Goal: Transaction & Acquisition: Purchase product/service

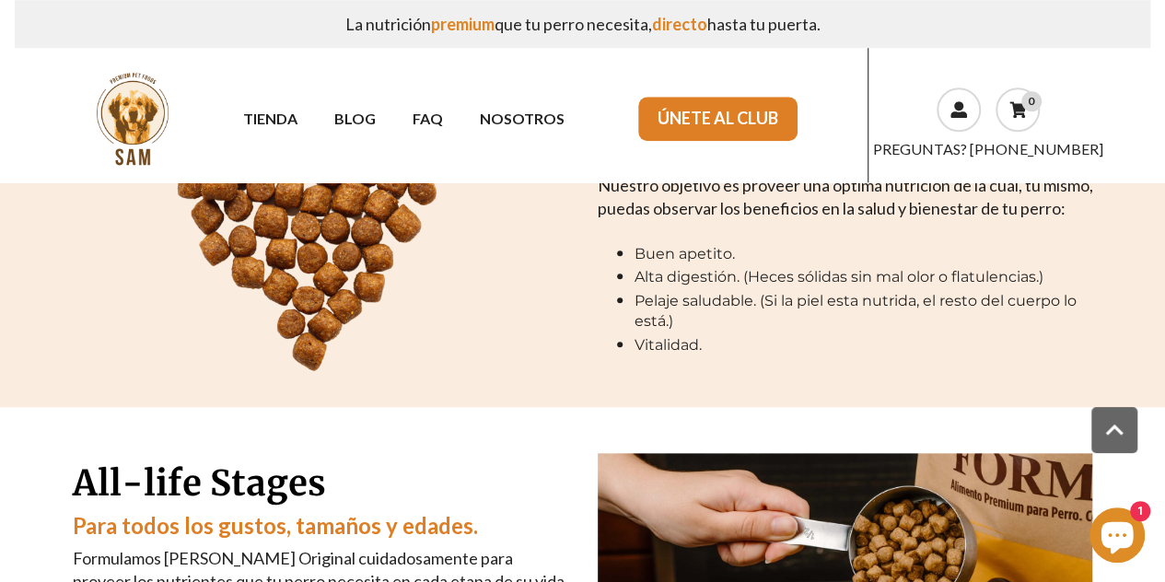
scroll to position [756, 0]
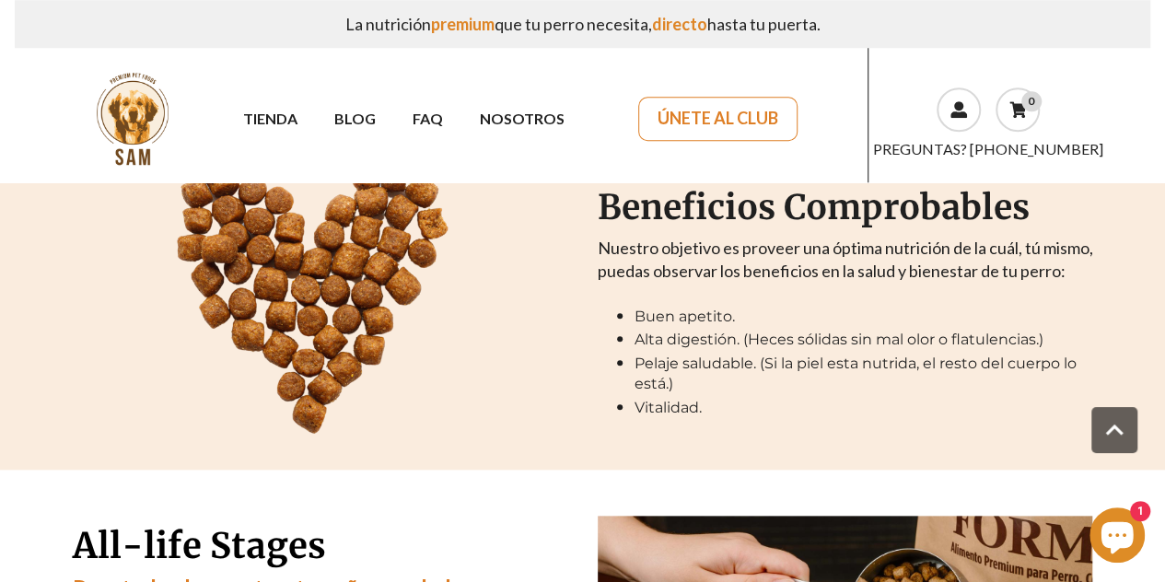
click at [722, 122] on link "ÚNETE AL CLUB" at bounding box center [717, 119] width 159 height 44
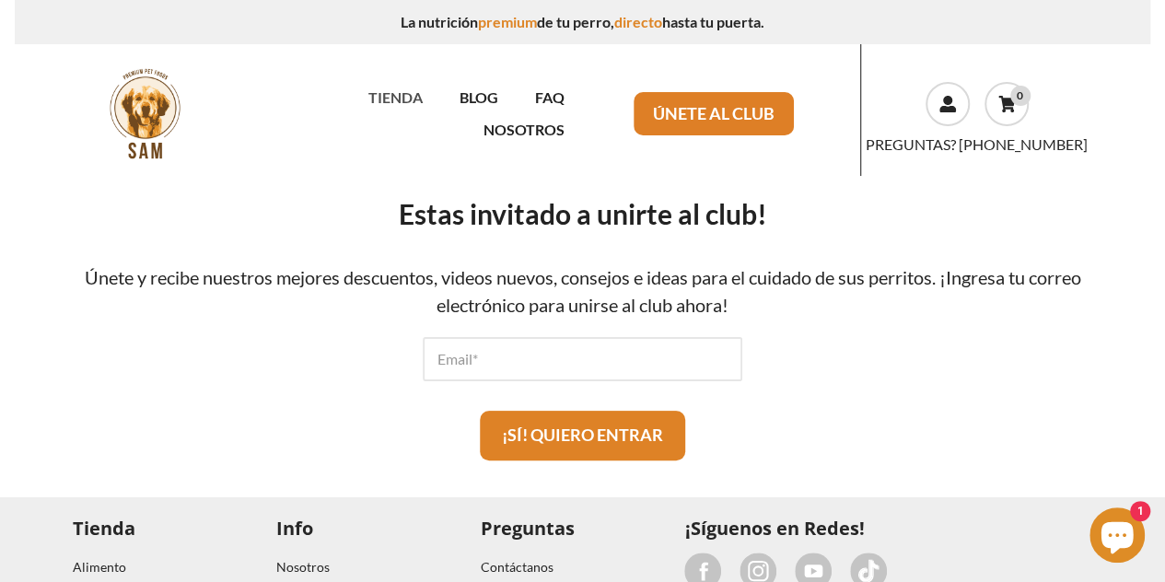
click at [349, 105] on link "TIENDA" at bounding box center [394, 97] width 91 height 32
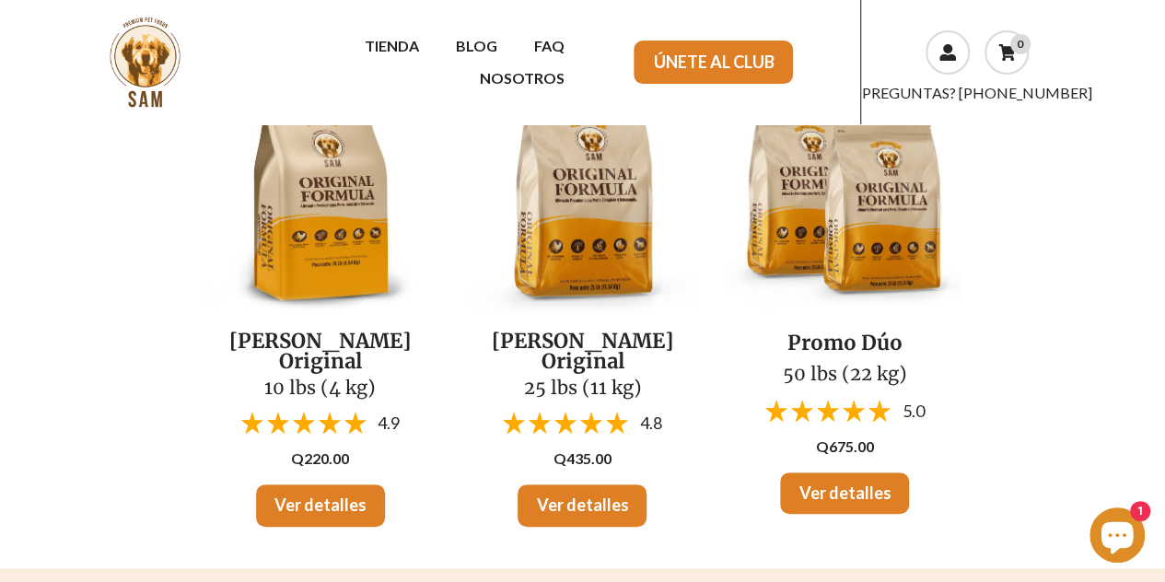
scroll to position [55, 0]
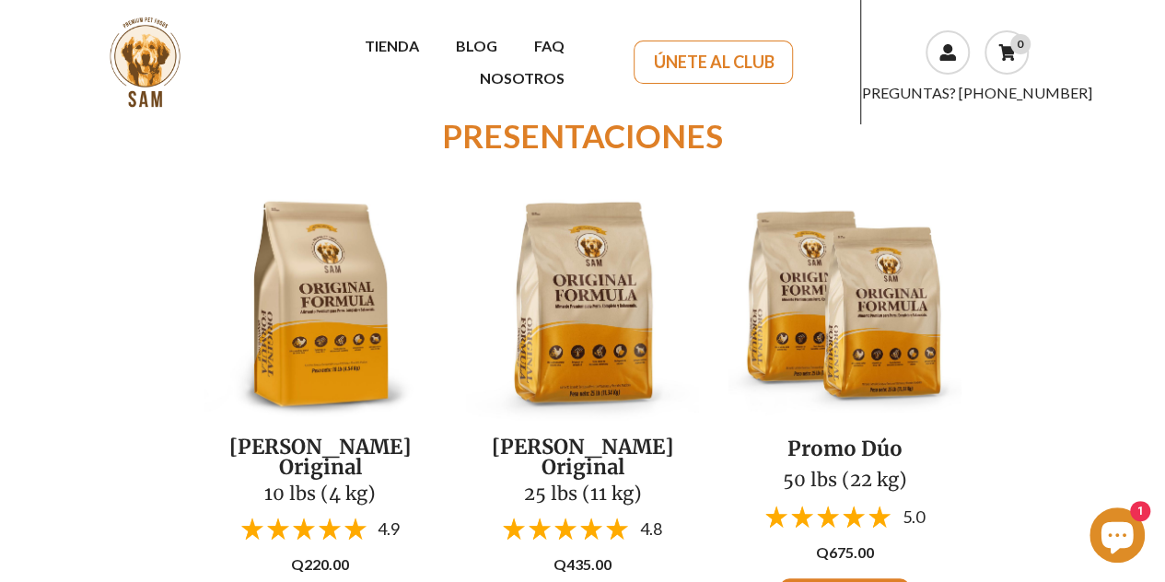
click at [713, 64] on link "ÚNETE AL CLUB" at bounding box center [713, 63] width 159 height 44
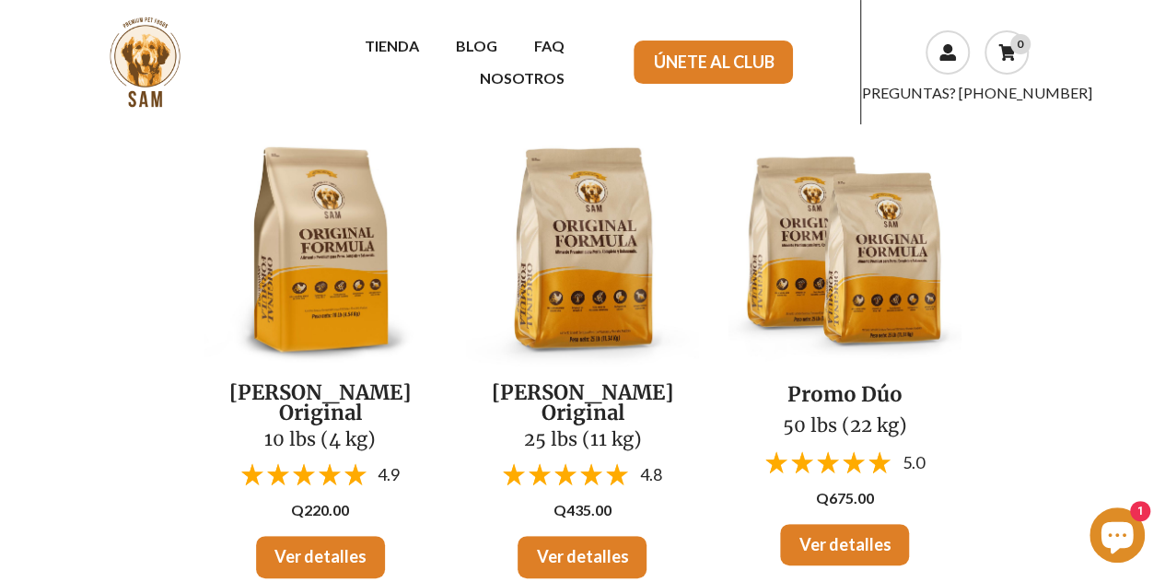
scroll to position [112, 0]
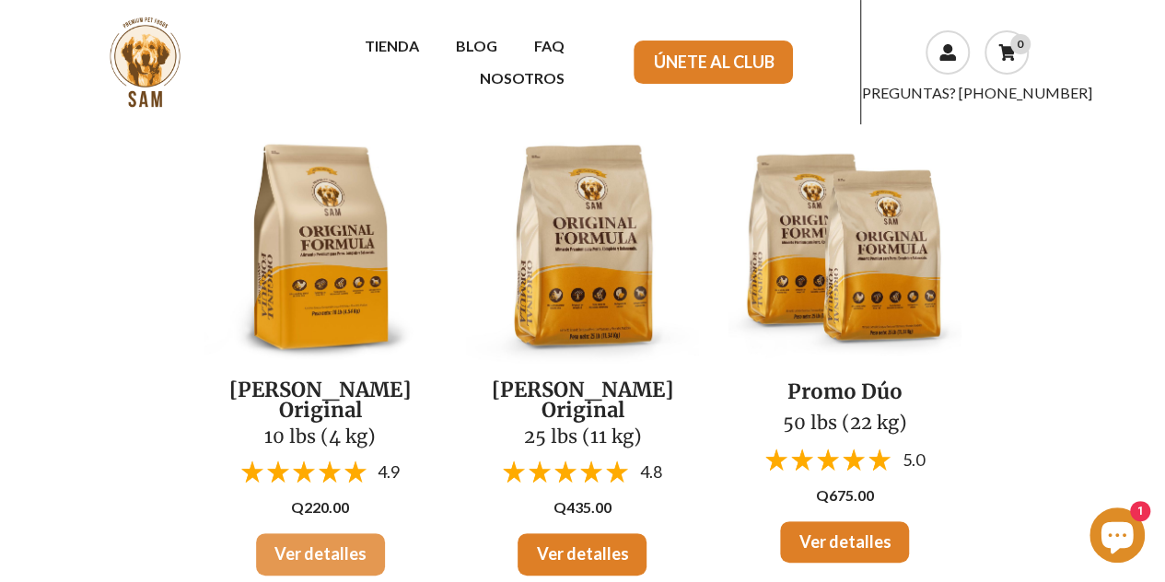
click at [306, 535] on link "Ver detalles" at bounding box center [320, 554] width 129 height 42
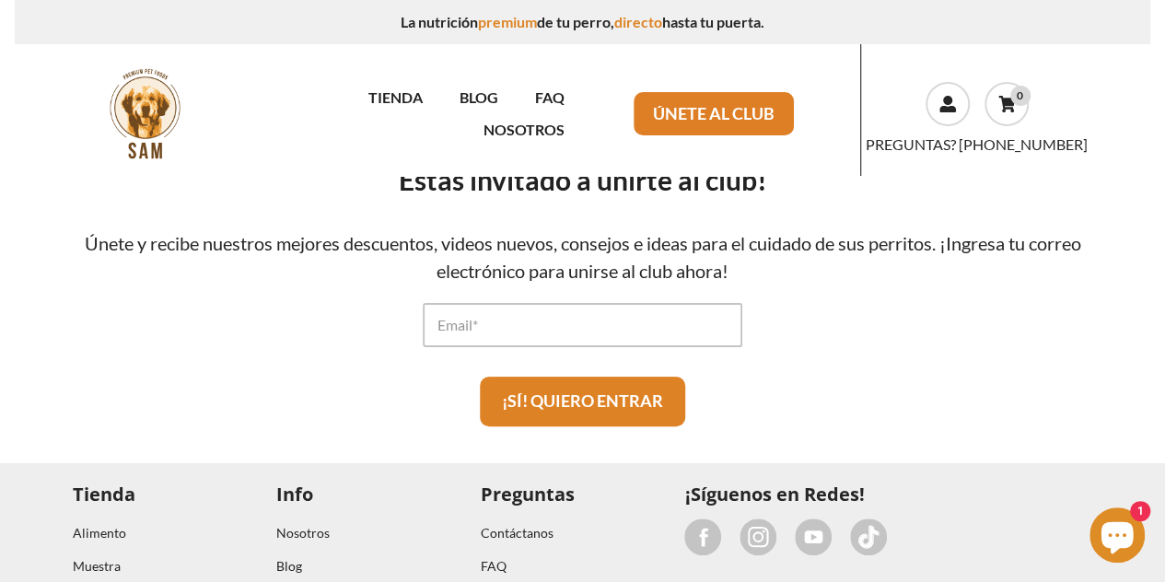
scroll to position [32, 0]
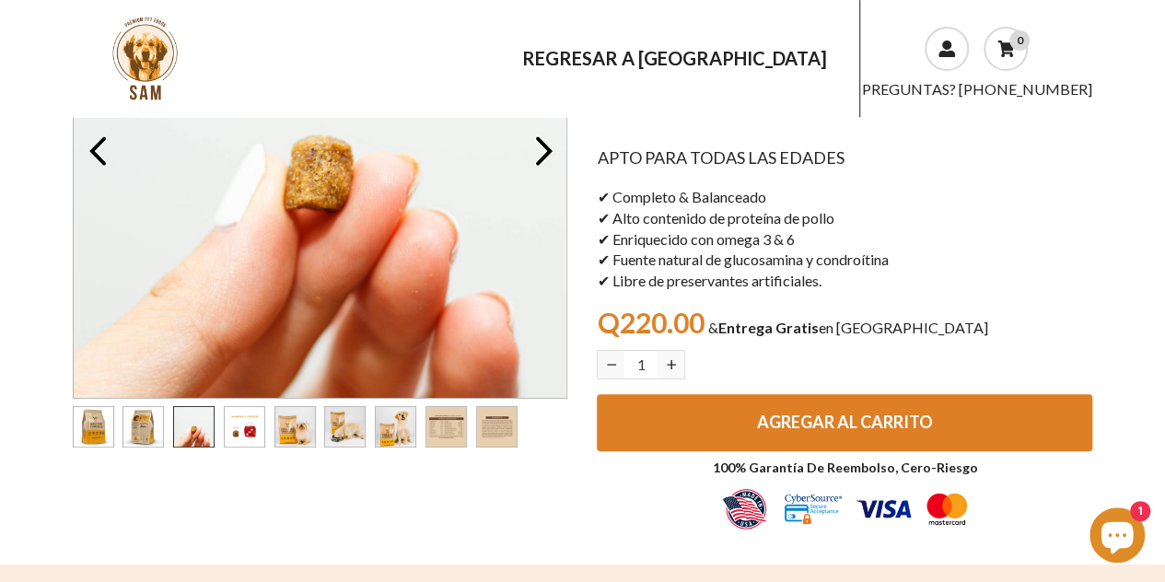
scroll to position [230, 0]
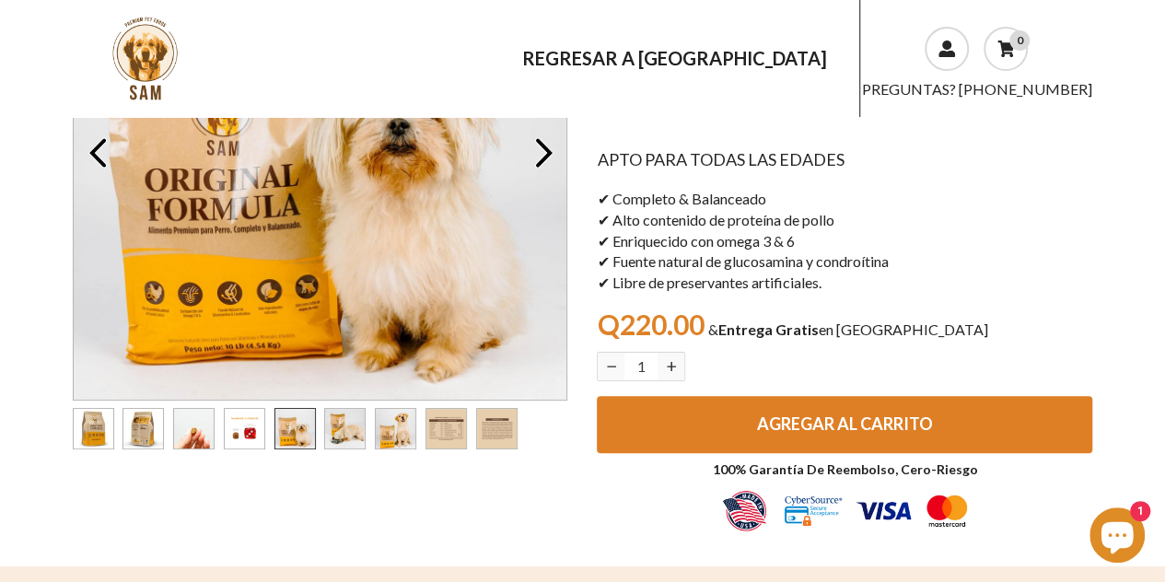
click at [302, 428] on img "Carousel pagination button" at bounding box center [295, 429] width 40 height 40
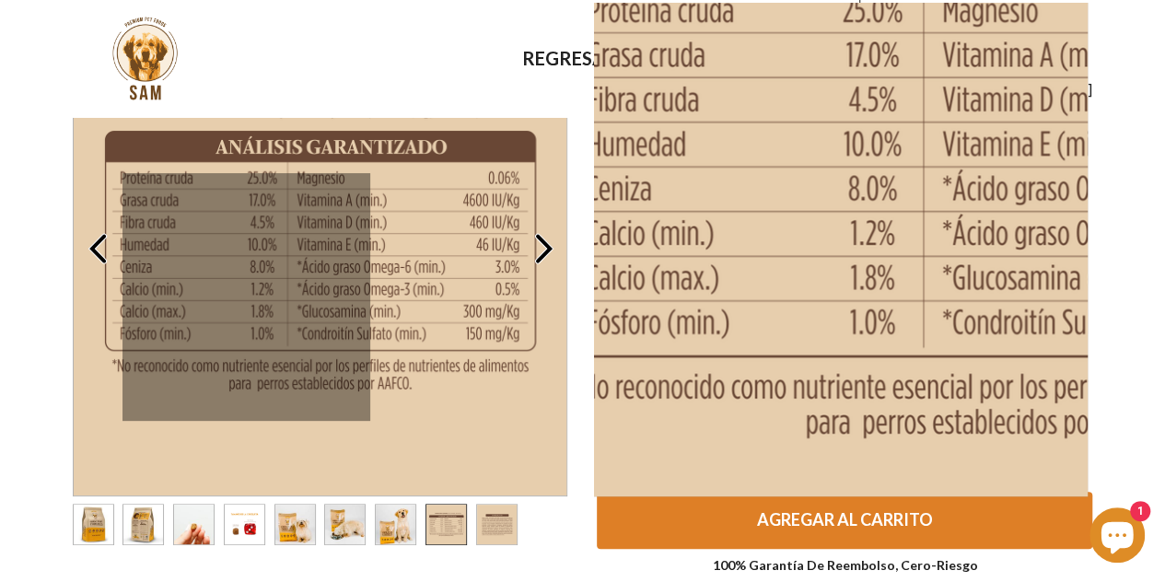
scroll to position [129, 0]
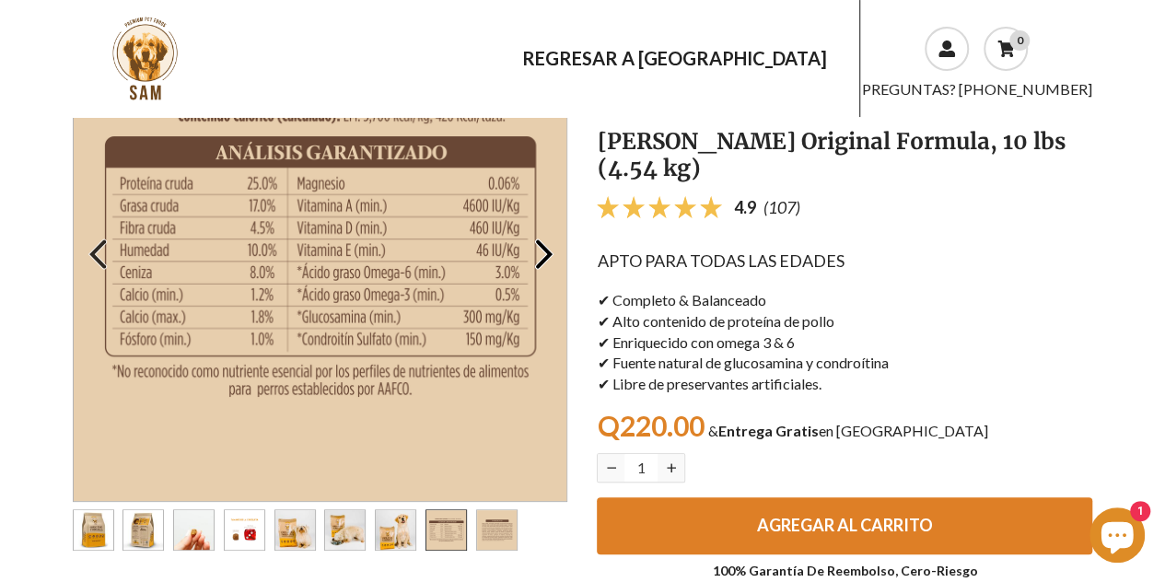
click at [105, 259] on icon "Go to the previous slide" at bounding box center [97, 254] width 37 height 37
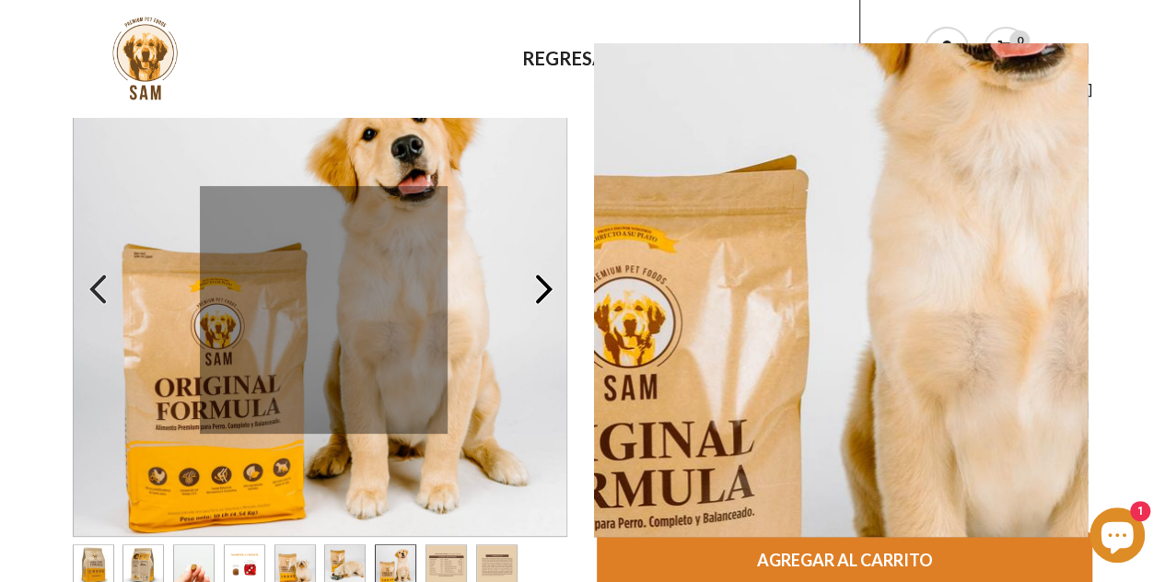
scroll to position [91, 0]
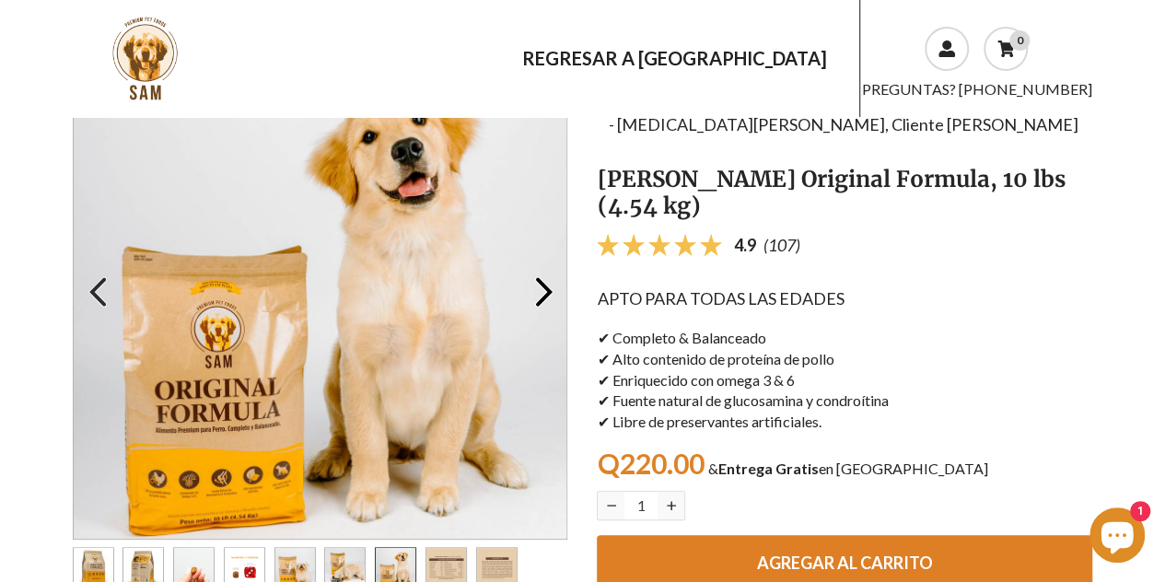
click at [92, 279] on icon "Go to the previous slide" at bounding box center [97, 292] width 37 height 37
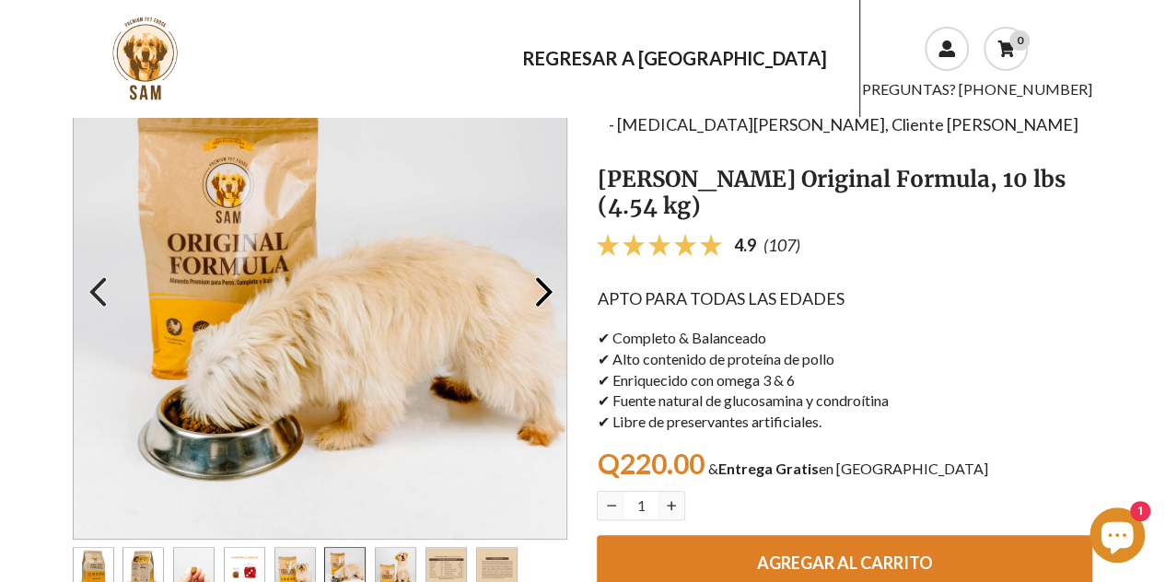
click at [91, 279] on icon "Go to the previous slide" at bounding box center [97, 292] width 37 height 37
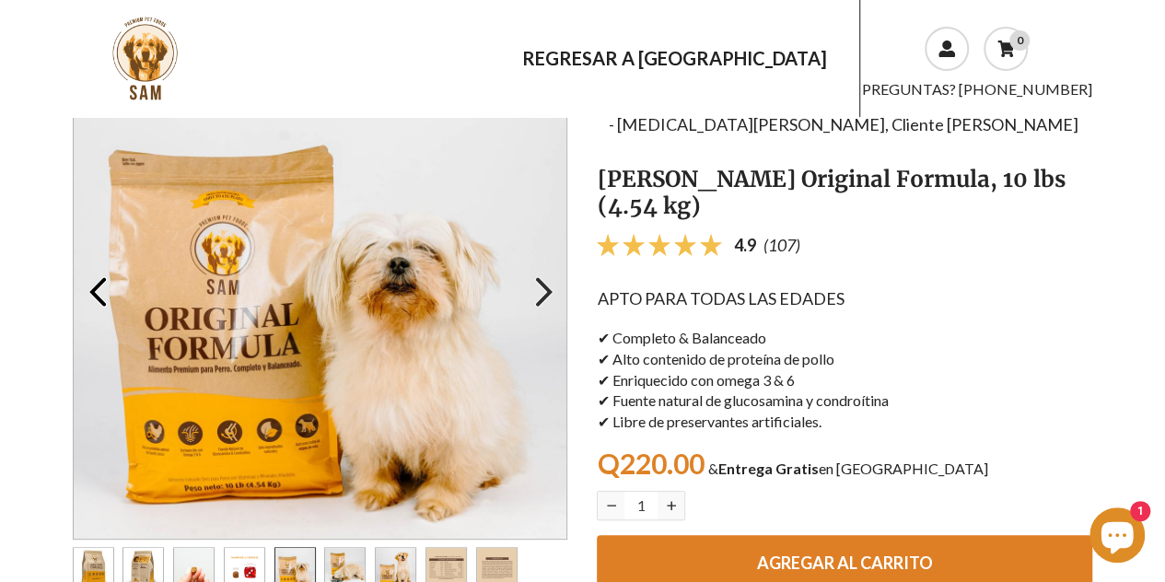
click at [533, 285] on icon "Go to the next slide" at bounding box center [544, 292] width 37 height 37
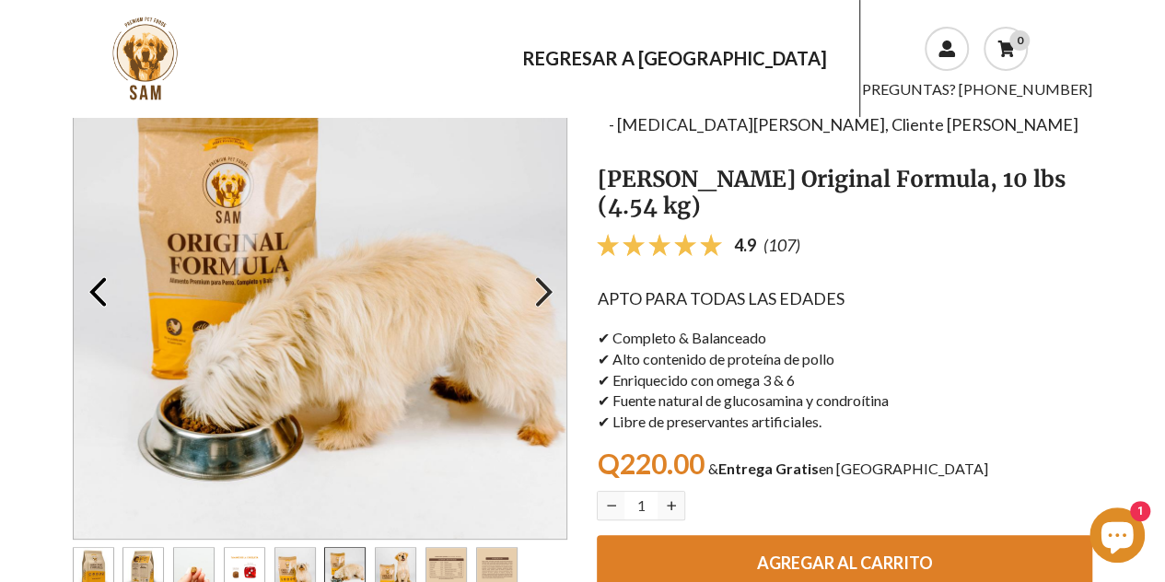
click at [535, 285] on icon "Go to the next slide" at bounding box center [544, 292] width 37 height 37
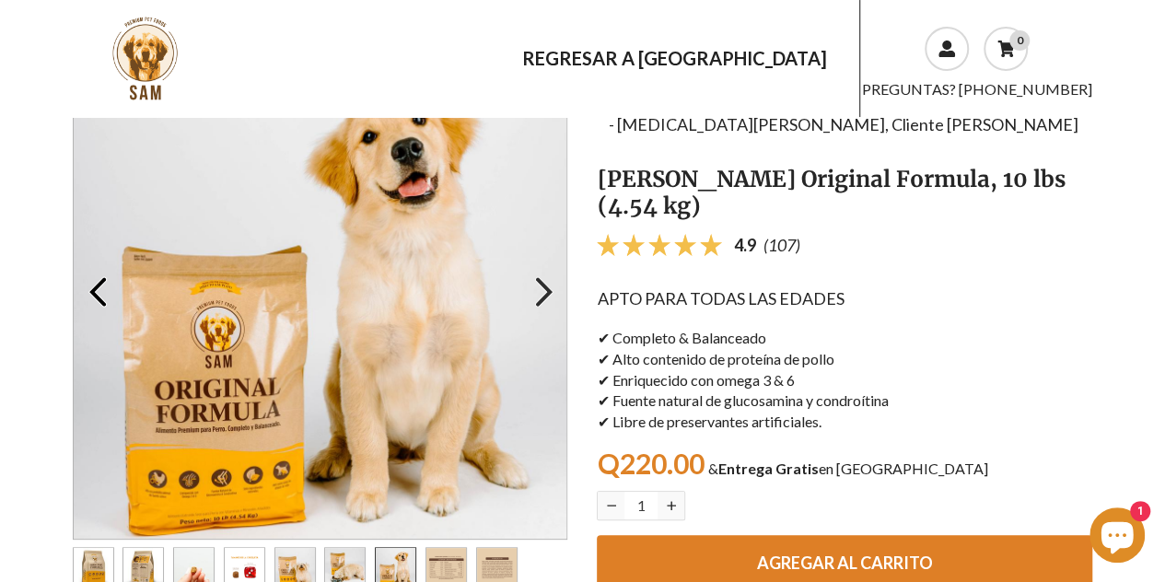
click at [535, 285] on icon "Go to the next slide" at bounding box center [544, 292] width 37 height 37
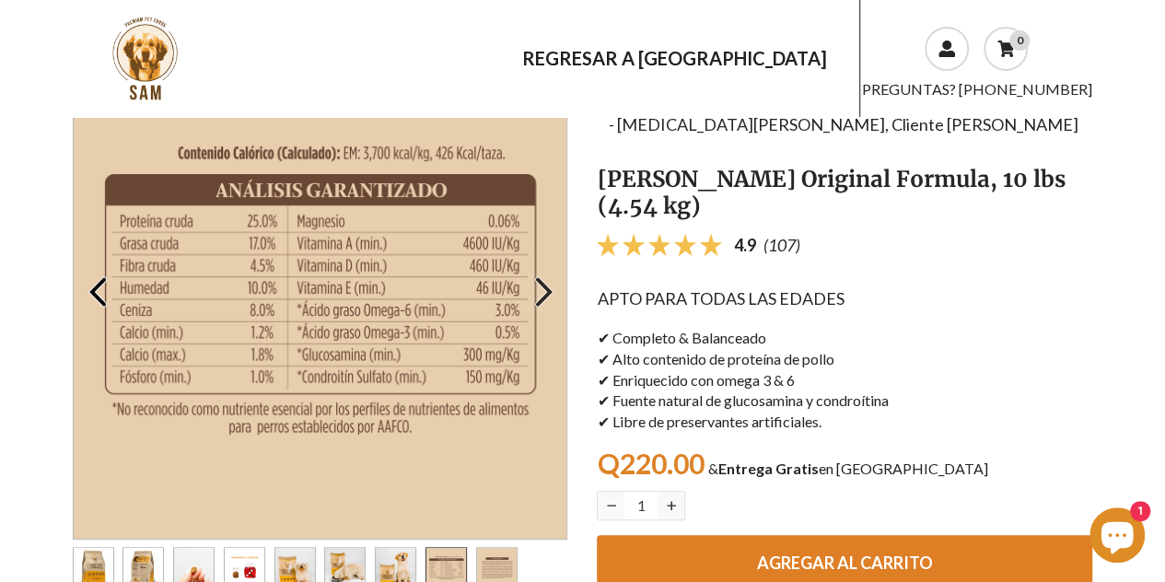
click at [535, 285] on icon "Go to the next slide" at bounding box center [544, 292] width 37 height 37
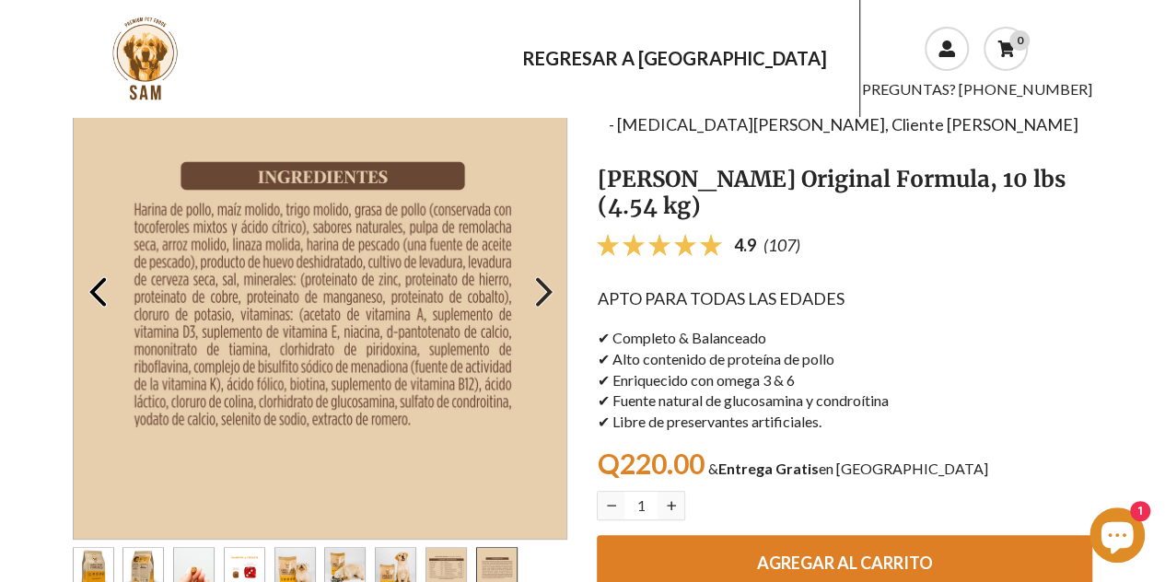
click at [535, 285] on icon "Go to the next slide" at bounding box center [544, 292] width 37 height 37
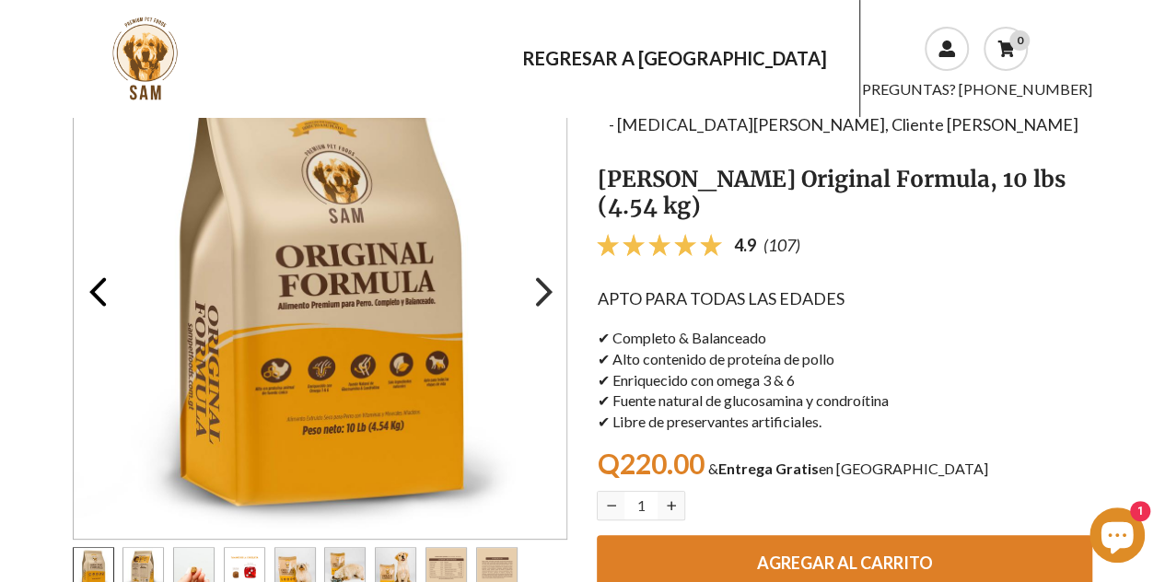
click at [535, 285] on icon "Go to the next slide" at bounding box center [544, 292] width 37 height 37
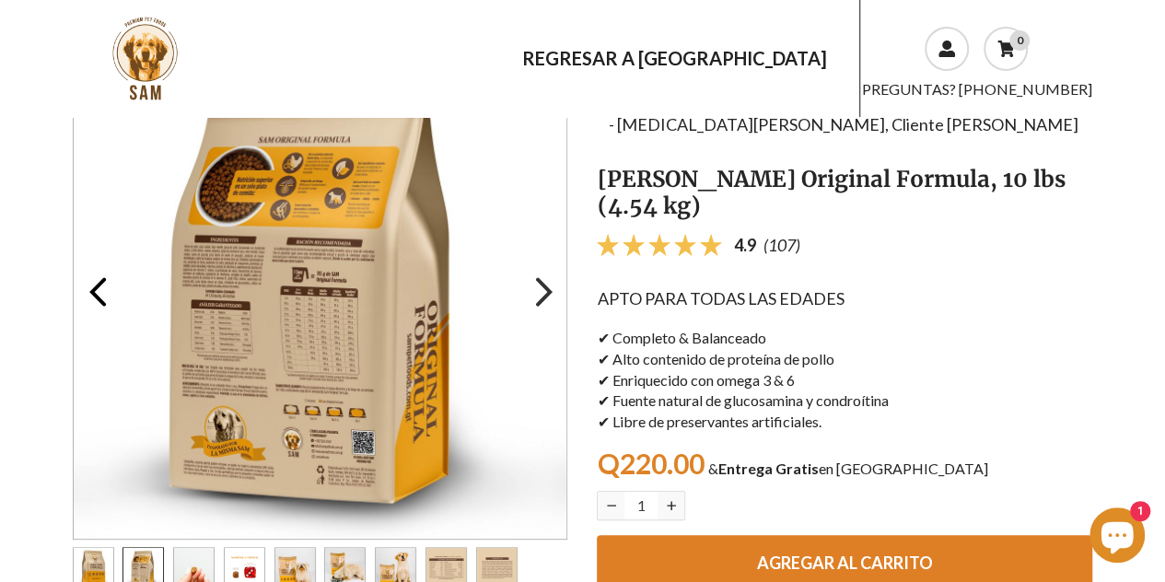
click at [535, 285] on icon "Go to the next slide" at bounding box center [544, 292] width 37 height 37
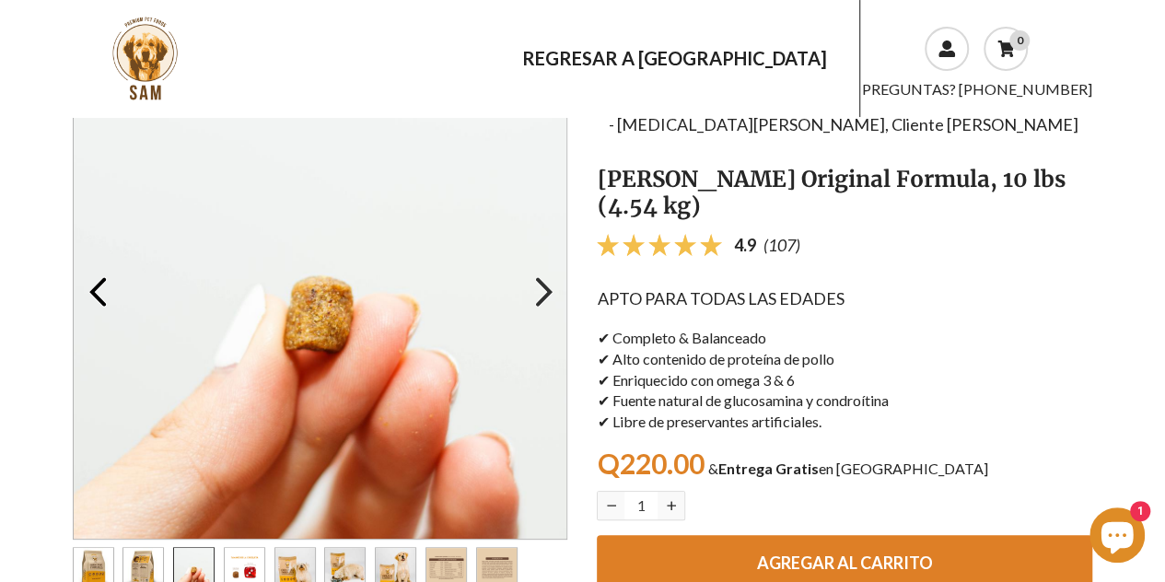
click at [535, 285] on icon "Go to the next slide" at bounding box center [544, 292] width 37 height 37
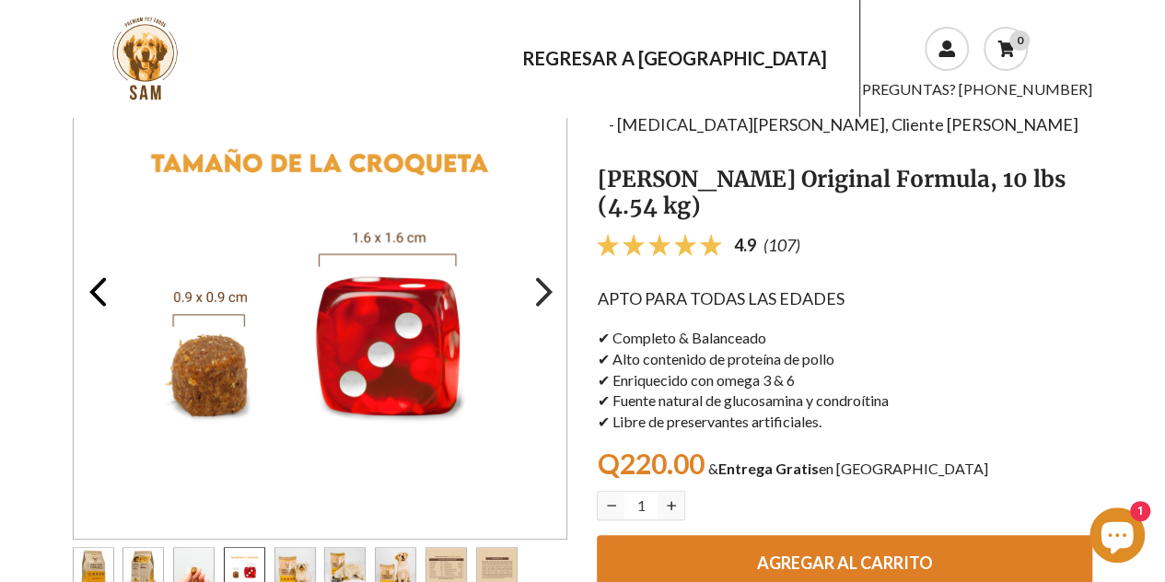
click at [535, 285] on icon "Go to the next slide" at bounding box center [544, 292] width 37 height 37
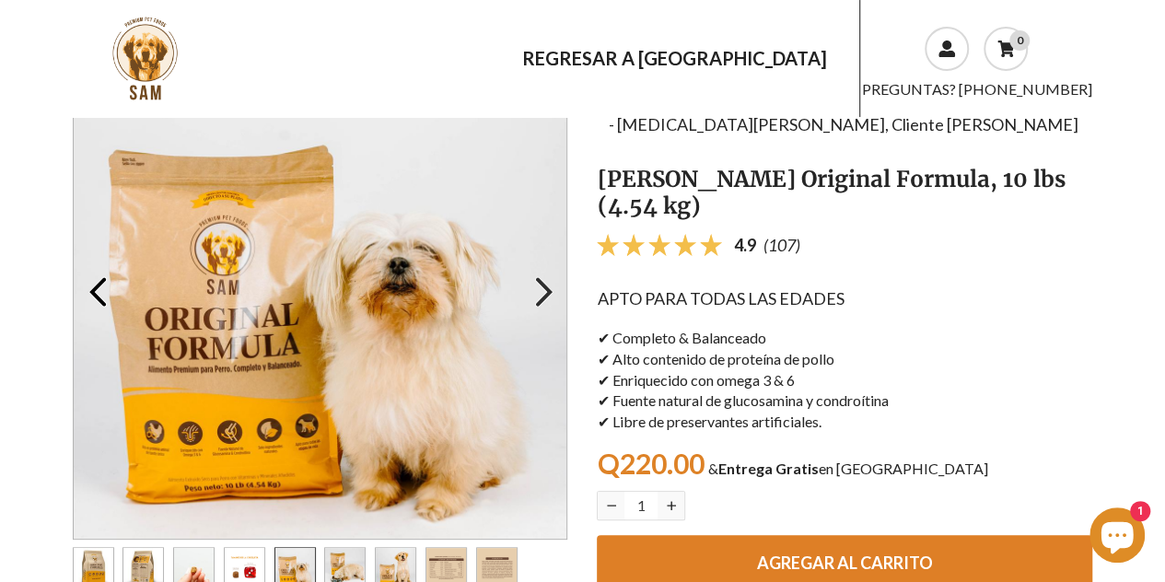
click at [535, 285] on icon "Go to the next slide" at bounding box center [544, 292] width 37 height 37
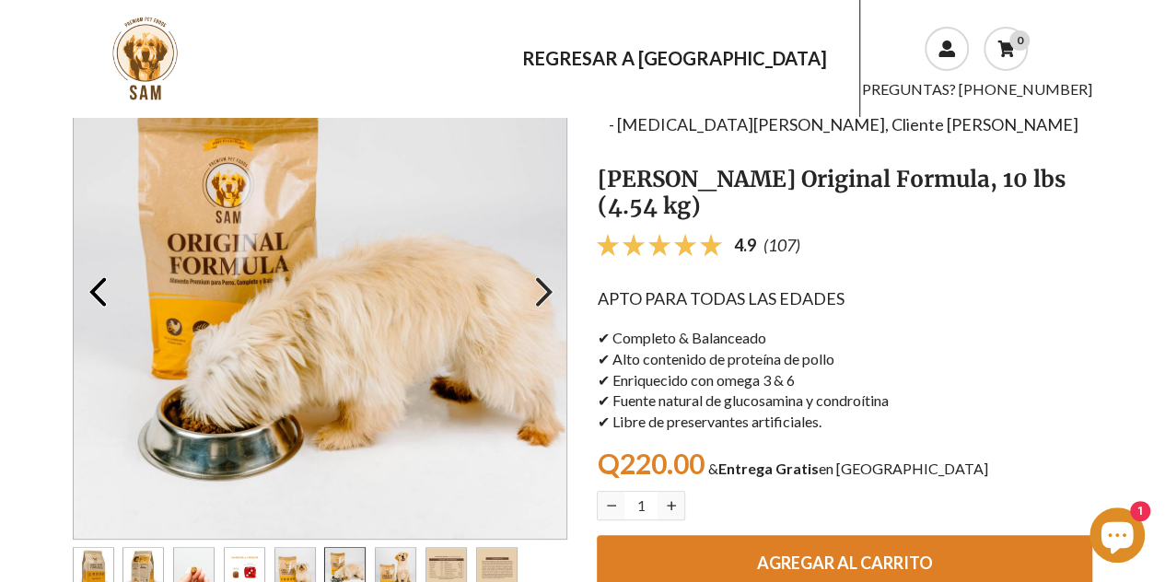
click at [535, 285] on icon "Go to the next slide" at bounding box center [544, 292] width 37 height 37
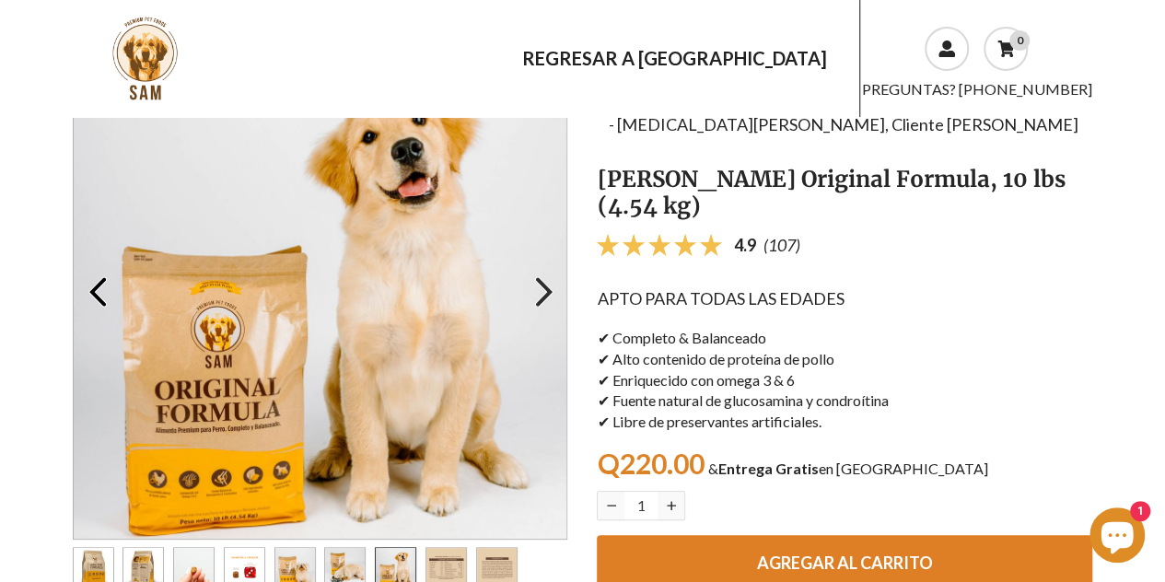
click at [535, 285] on icon "Go to the next slide" at bounding box center [544, 292] width 37 height 37
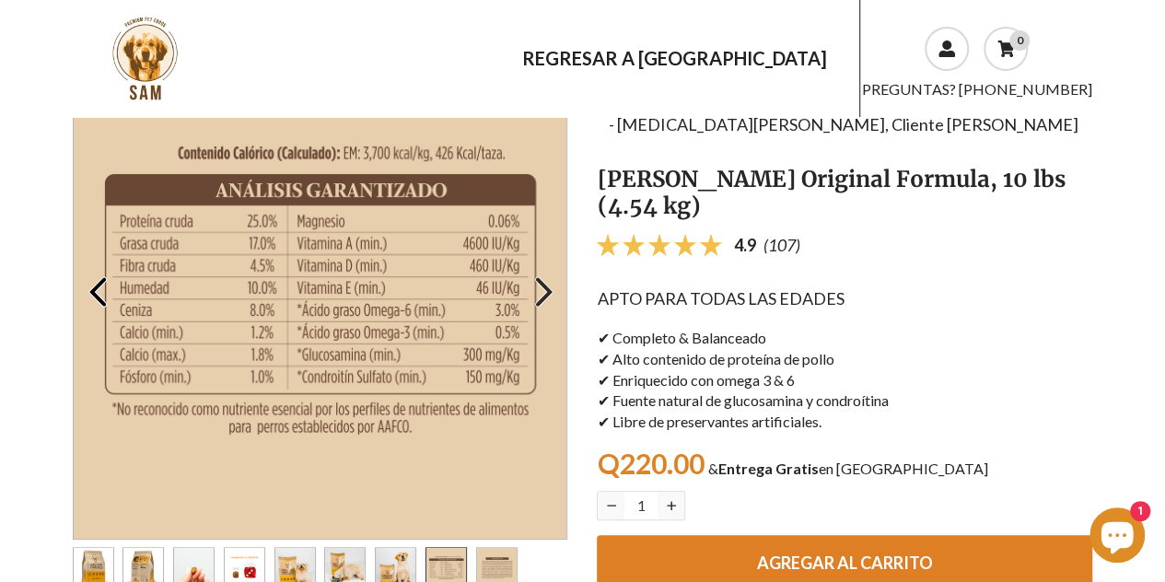
click at [535, 285] on icon "Go to the next slide" at bounding box center [544, 292] width 37 height 37
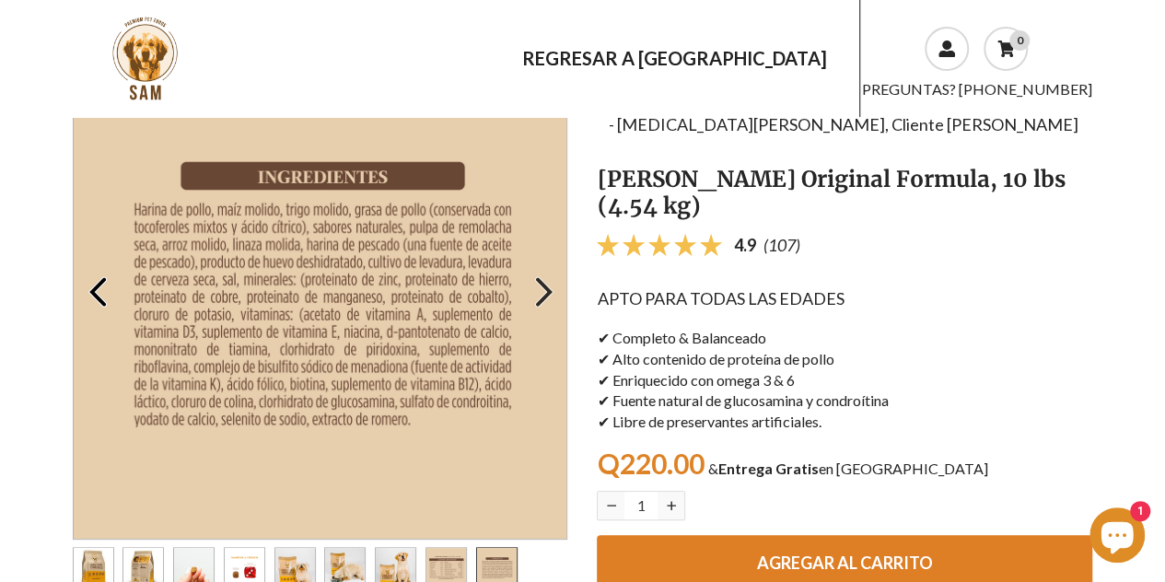
click at [535, 285] on icon "Go to the next slide" at bounding box center [544, 292] width 37 height 37
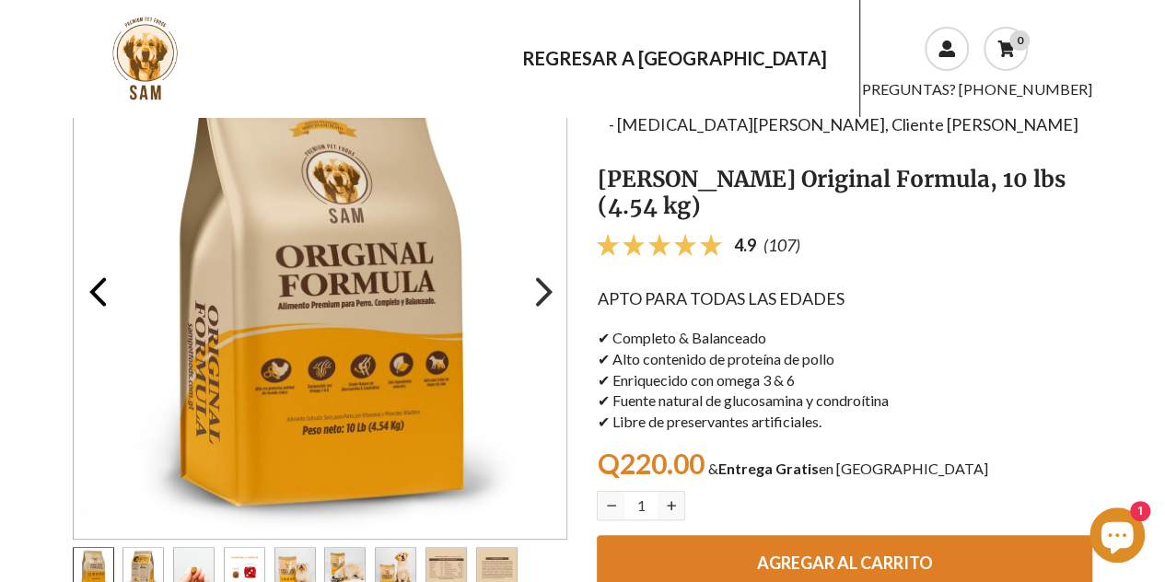
click at [535, 285] on icon "Go to the next slide" at bounding box center [544, 292] width 37 height 37
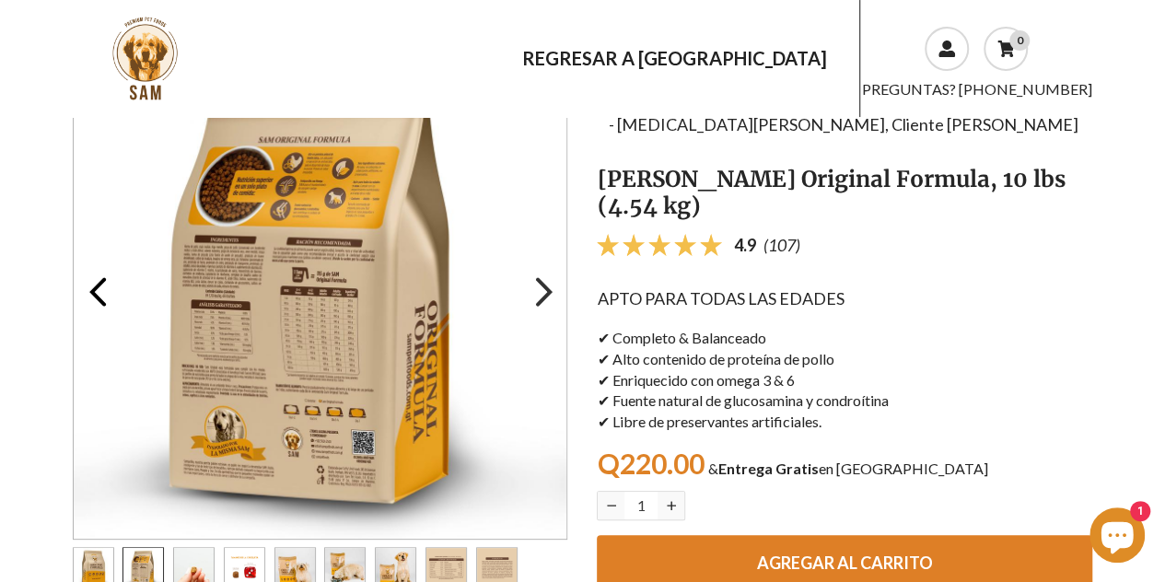
click at [535, 285] on icon "Go to the next slide" at bounding box center [544, 292] width 37 height 37
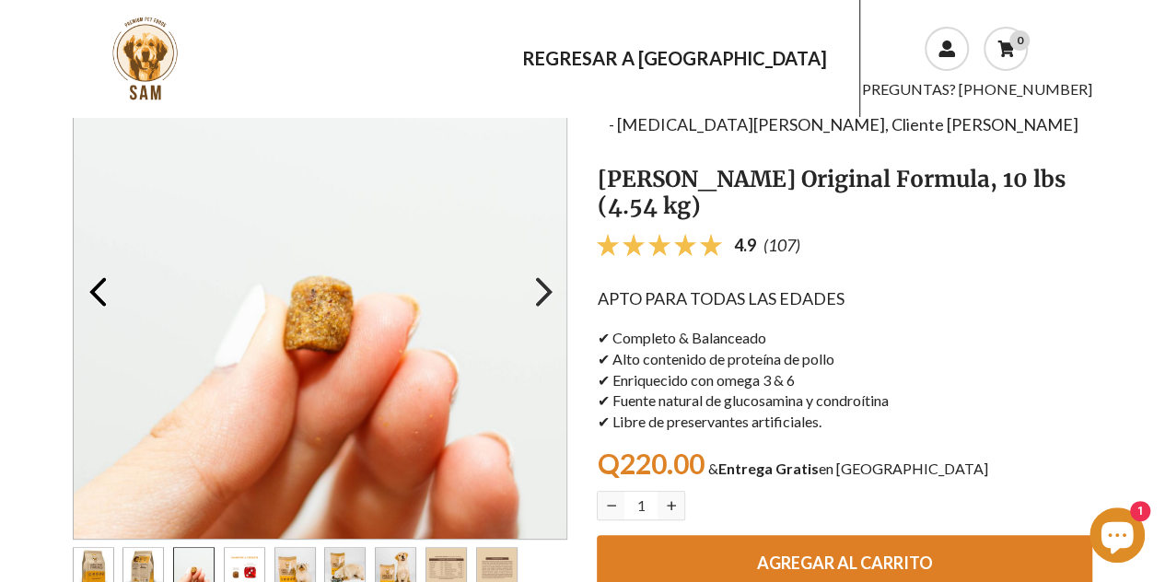
click at [535, 285] on icon "Go to the next slide" at bounding box center [544, 292] width 37 height 37
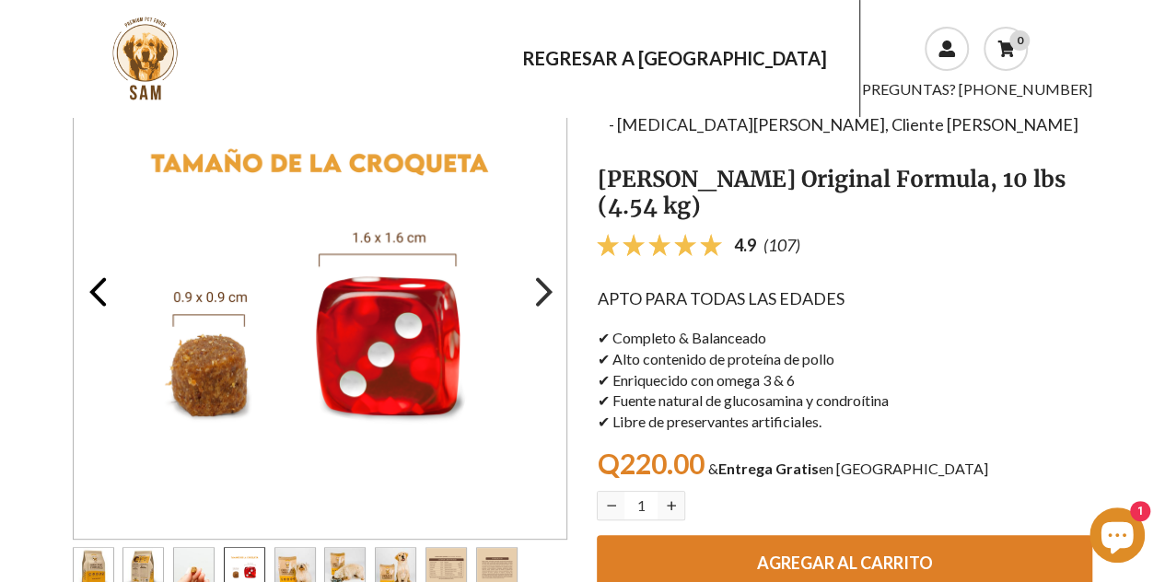
click at [535, 285] on icon "Go to the next slide" at bounding box center [544, 292] width 37 height 37
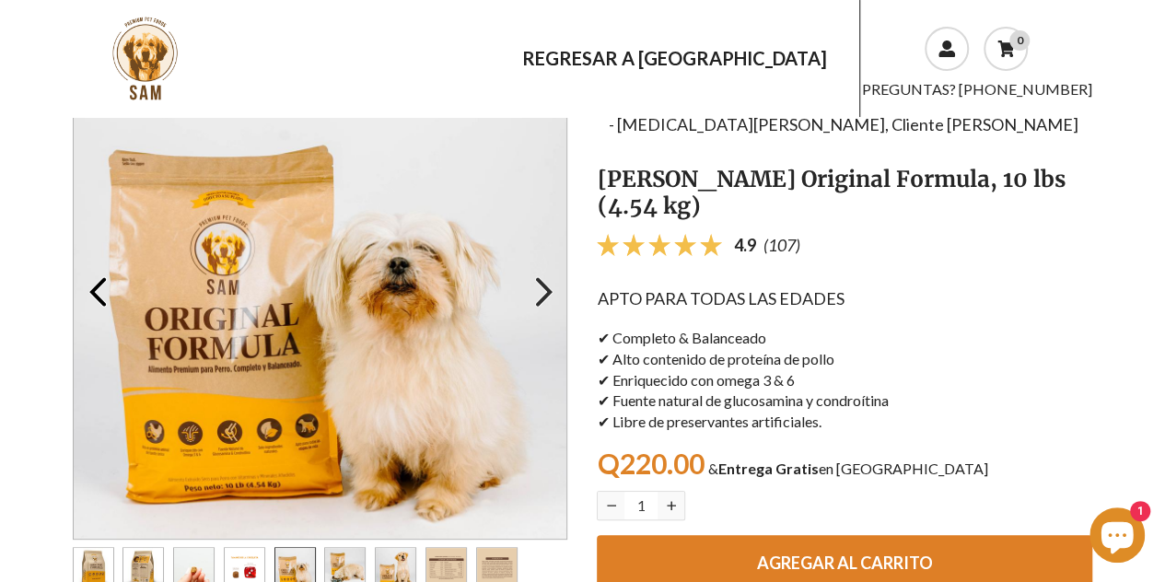
click at [535, 285] on icon "Go to the next slide" at bounding box center [544, 292] width 37 height 37
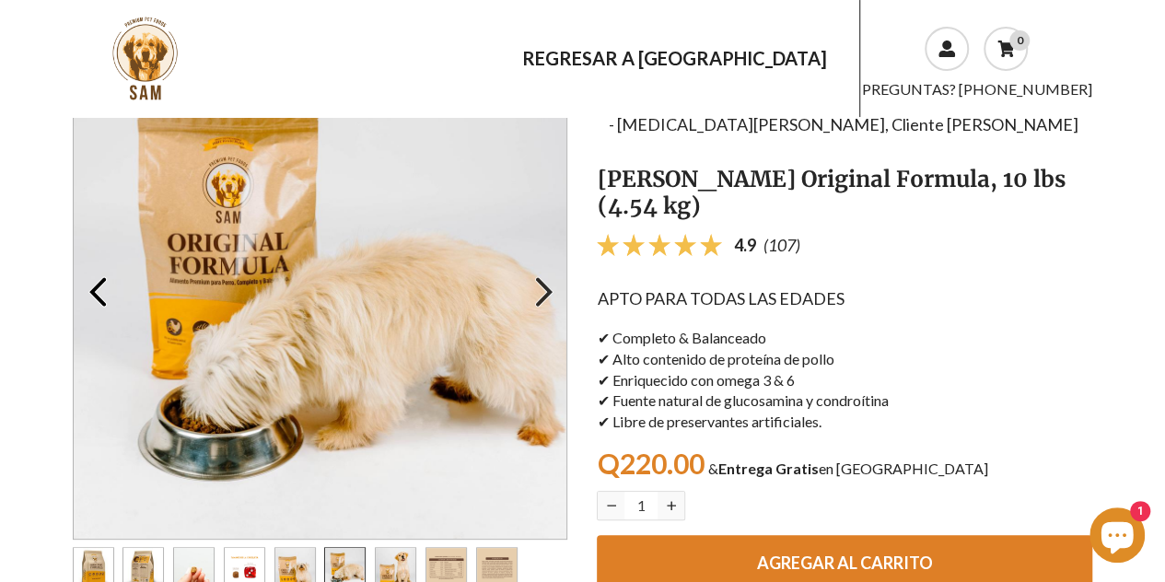
click at [535, 285] on icon "Go to the next slide" at bounding box center [544, 292] width 37 height 37
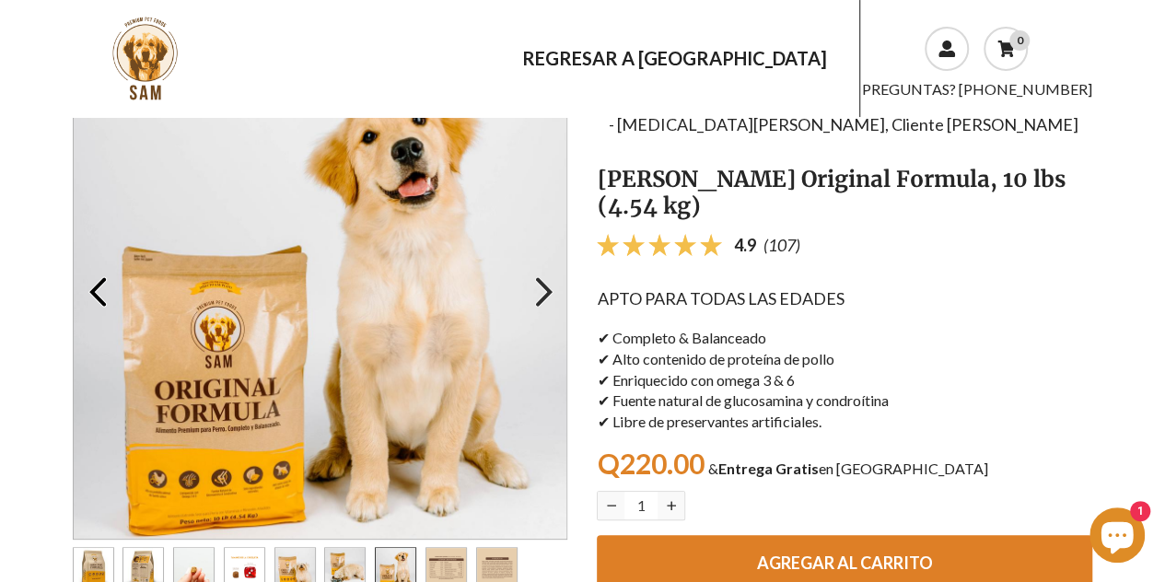
click at [535, 285] on icon "Go to the next slide" at bounding box center [544, 292] width 37 height 37
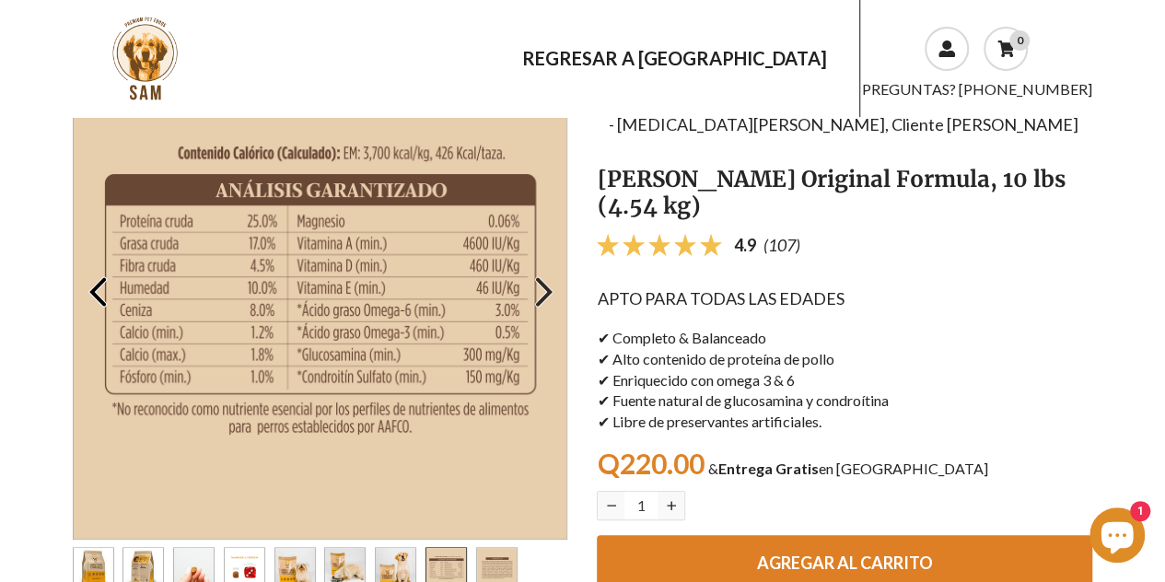
click at [535, 285] on icon "Go to the next slide" at bounding box center [544, 292] width 37 height 37
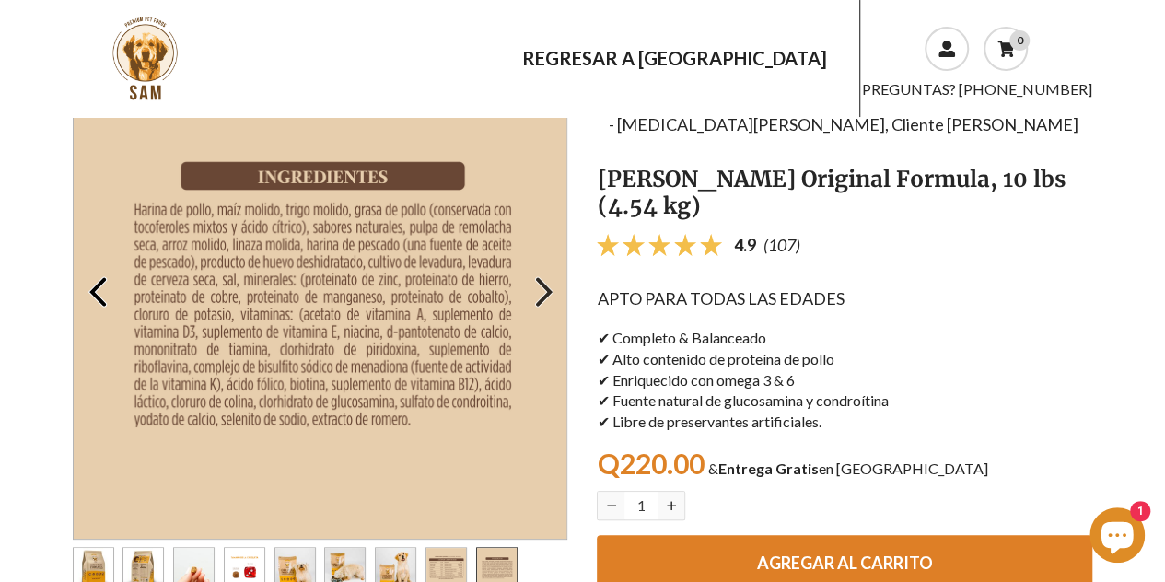
click at [535, 285] on icon "Go to the next slide" at bounding box center [544, 292] width 37 height 37
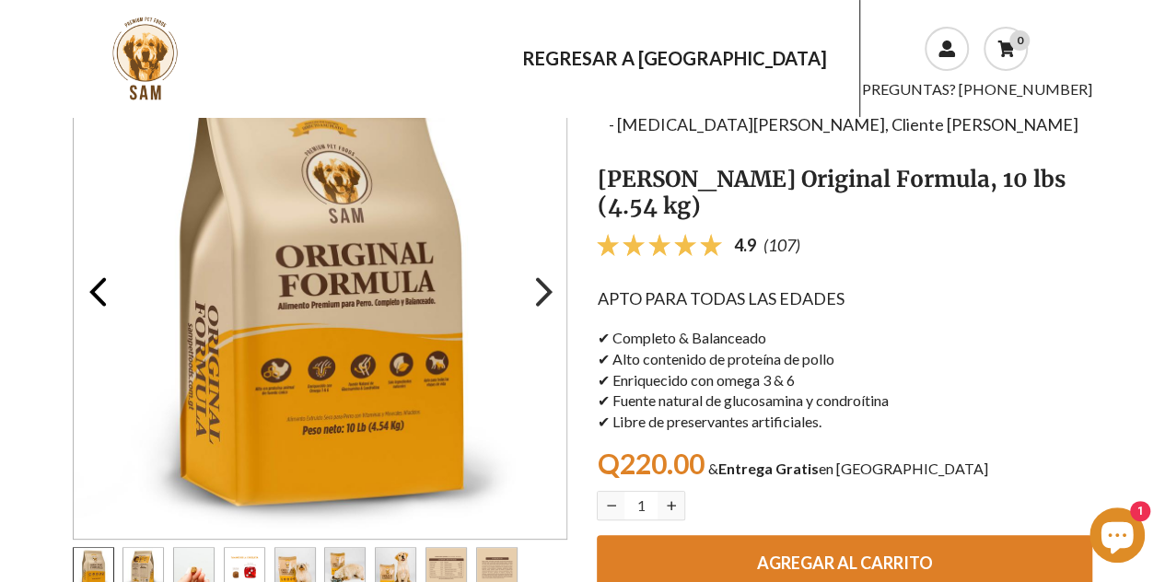
click at [535, 285] on icon "Go to the next slide" at bounding box center [544, 292] width 37 height 37
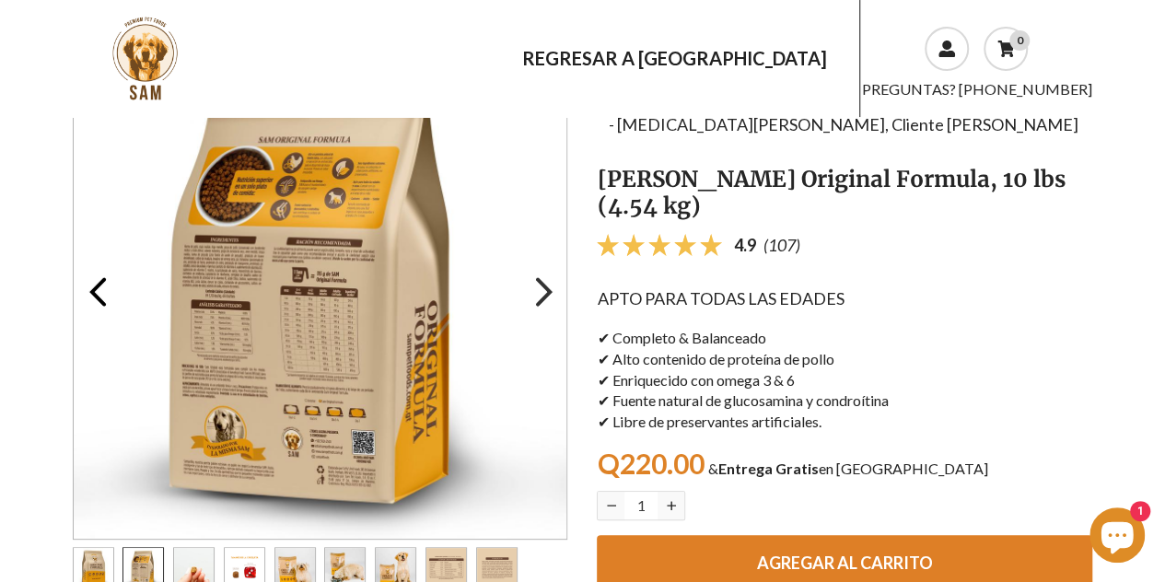
click at [535, 285] on icon "Go to the next slide" at bounding box center [544, 292] width 37 height 37
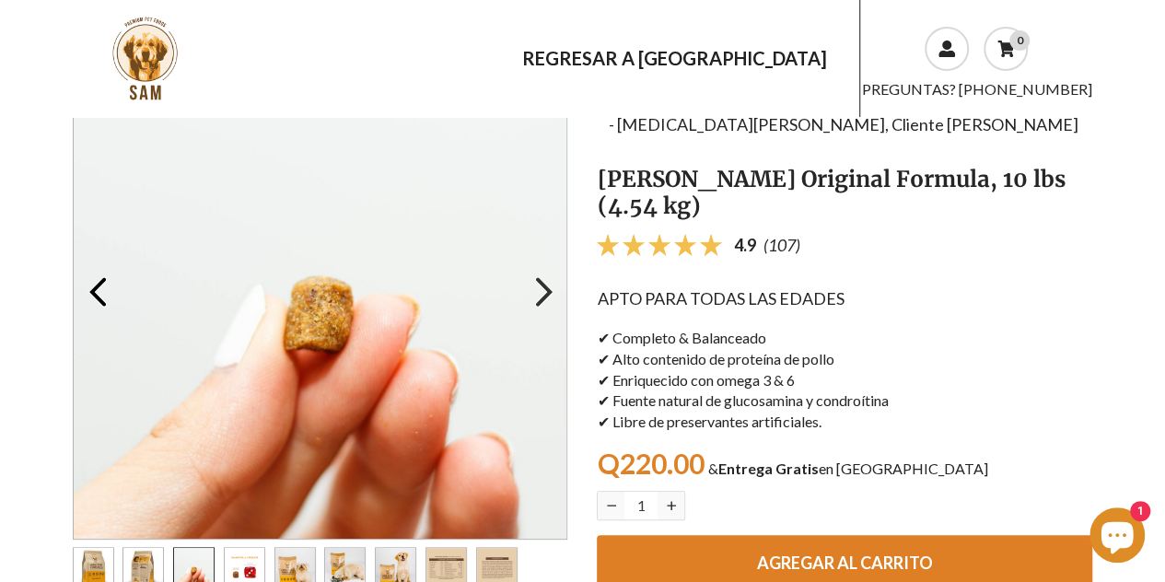
click at [535, 285] on icon "Go to the next slide" at bounding box center [544, 292] width 37 height 37
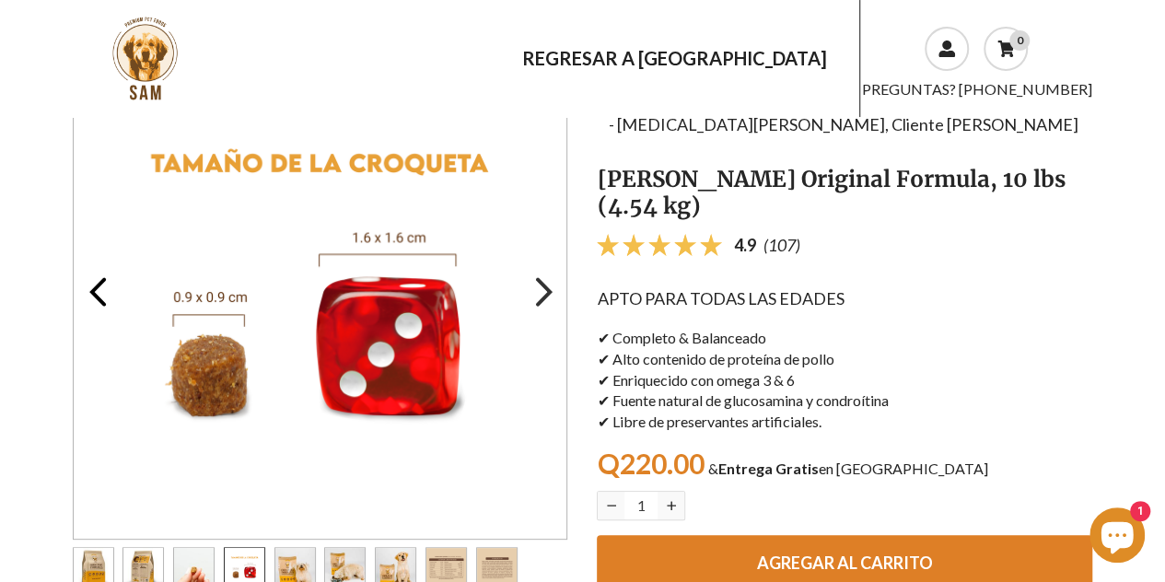
click at [535, 285] on icon "Go to the next slide" at bounding box center [544, 292] width 37 height 37
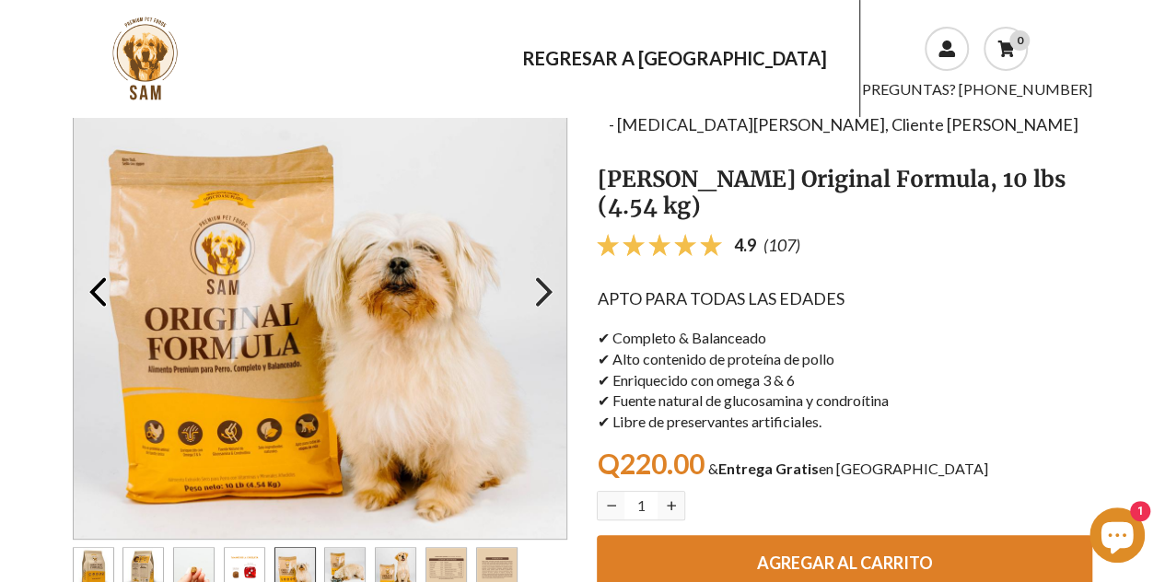
click at [535, 285] on icon "Go to the next slide" at bounding box center [544, 292] width 37 height 37
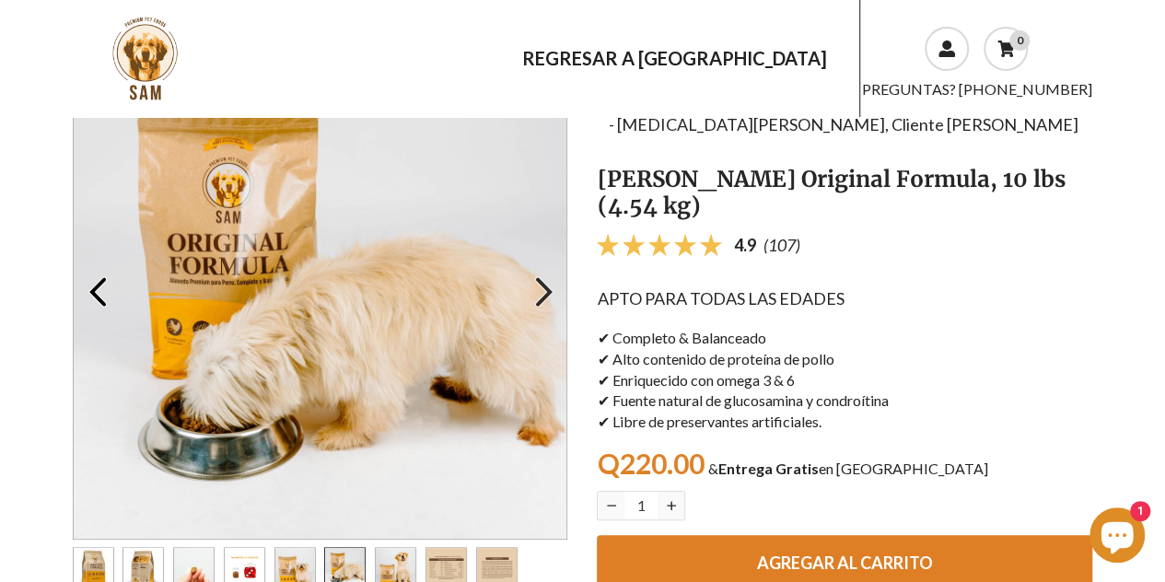
click at [535, 285] on icon "Go to the next slide" at bounding box center [544, 292] width 37 height 37
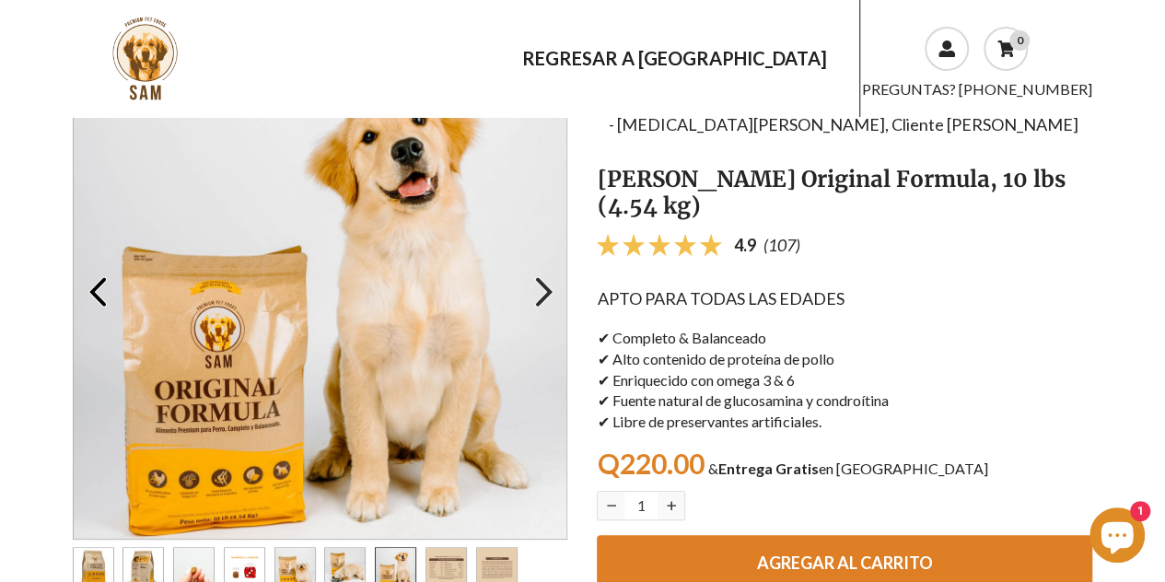
click at [535, 285] on icon "Go to the next slide" at bounding box center [544, 292] width 37 height 37
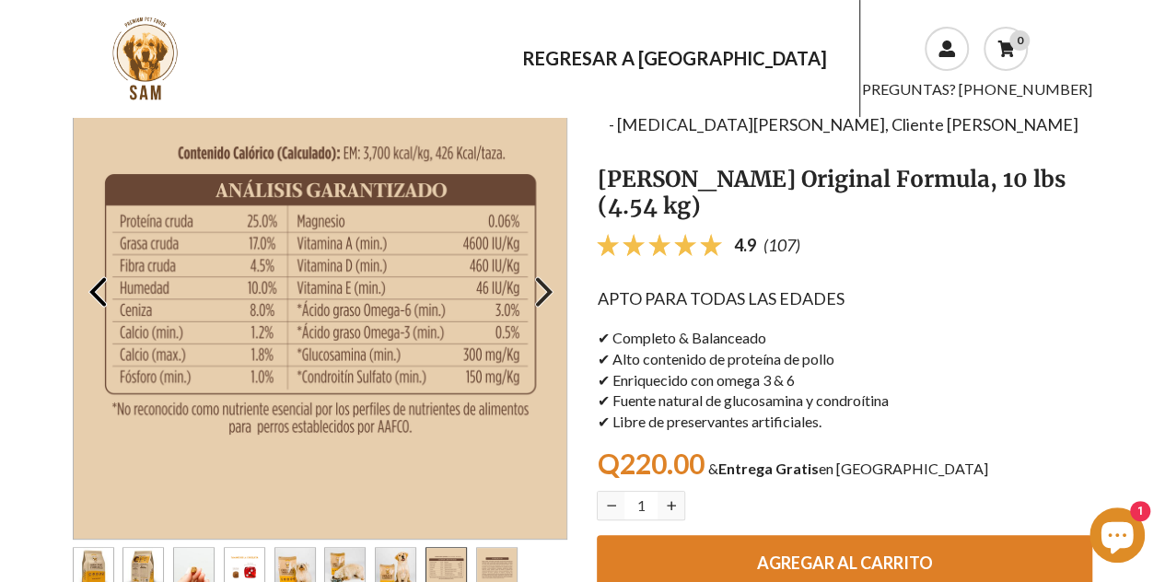
click at [535, 285] on icon "Go to the next slide" at bounding box center [544, 292] width 37 height 37
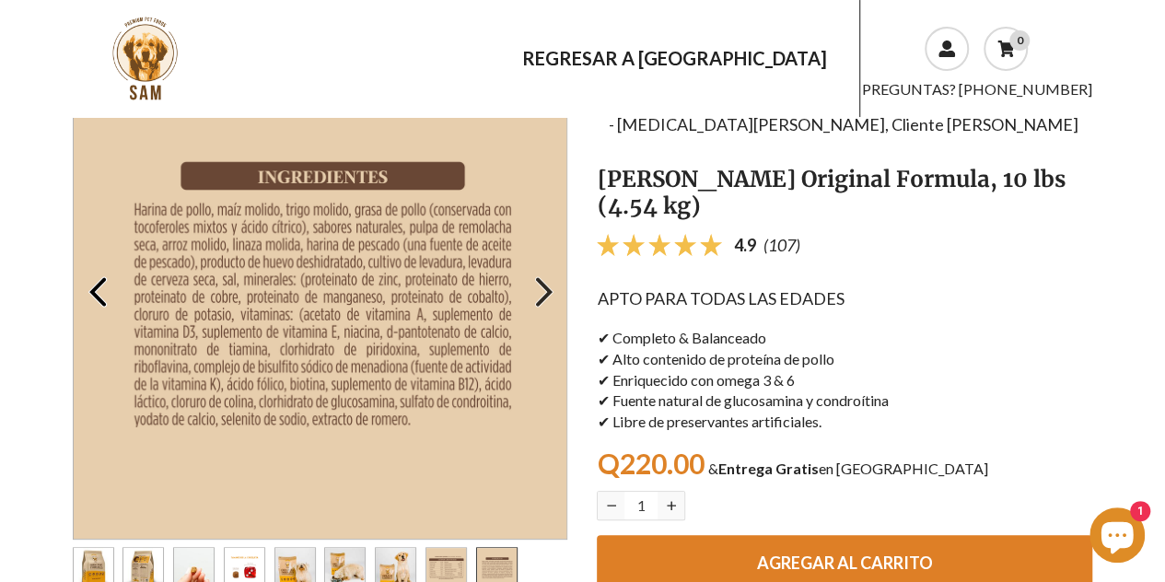
click at [535, 285] on icon "Go to the next slide" at bounding box center [544, 292] width 37 height 37
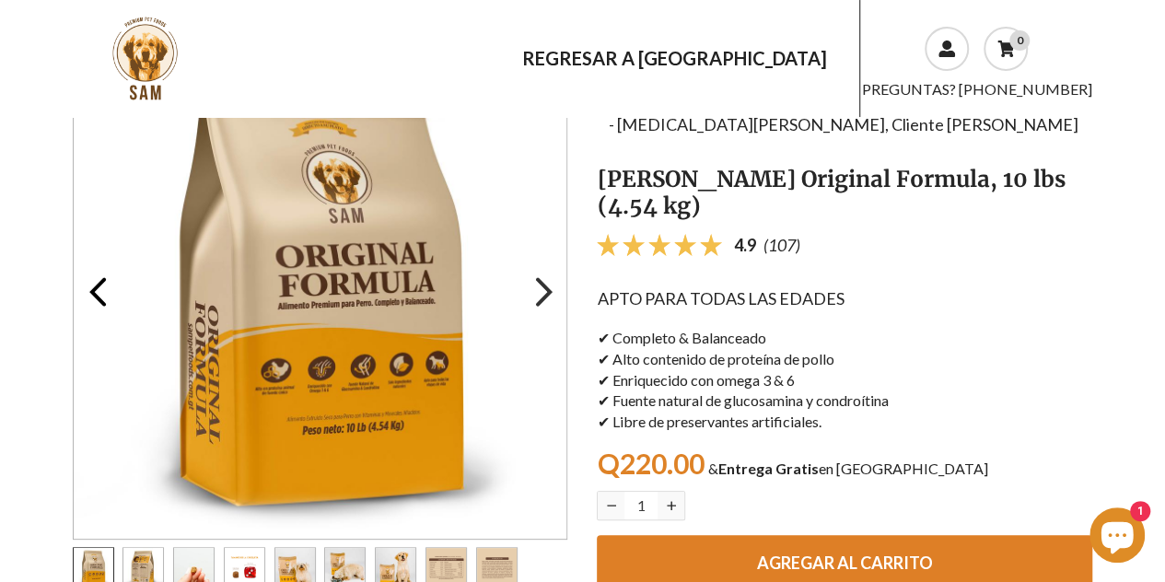
click at [535, 285] on icon "Go to the next slide" at bounding box center [544, 292] width 37 height 37
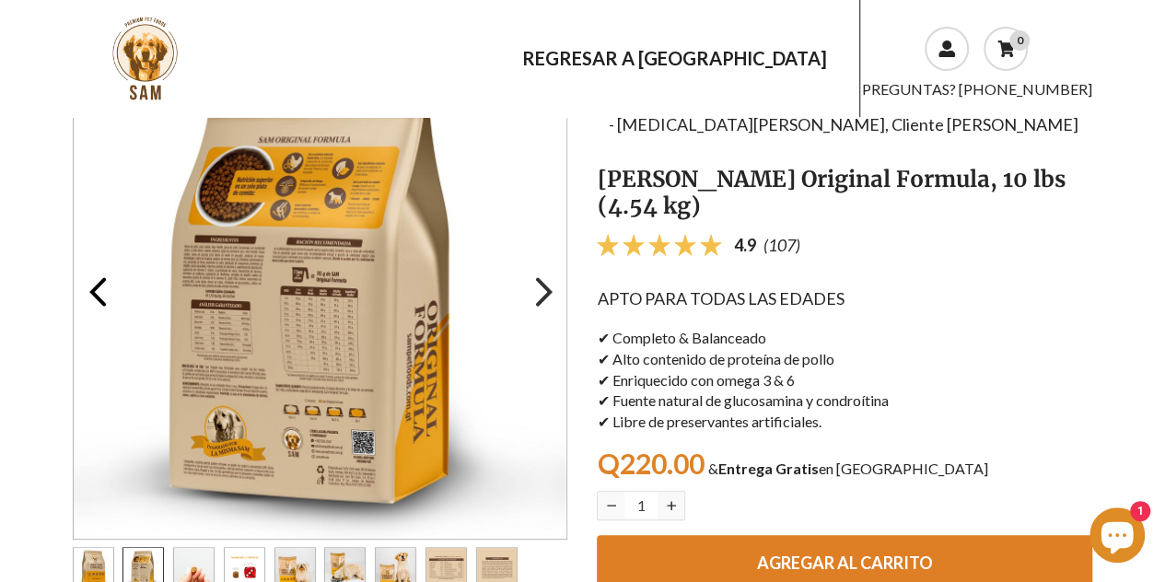
click at [535, 285] on icon "Go to the next slide" at bounding box center [544, 292] width 37 height 37
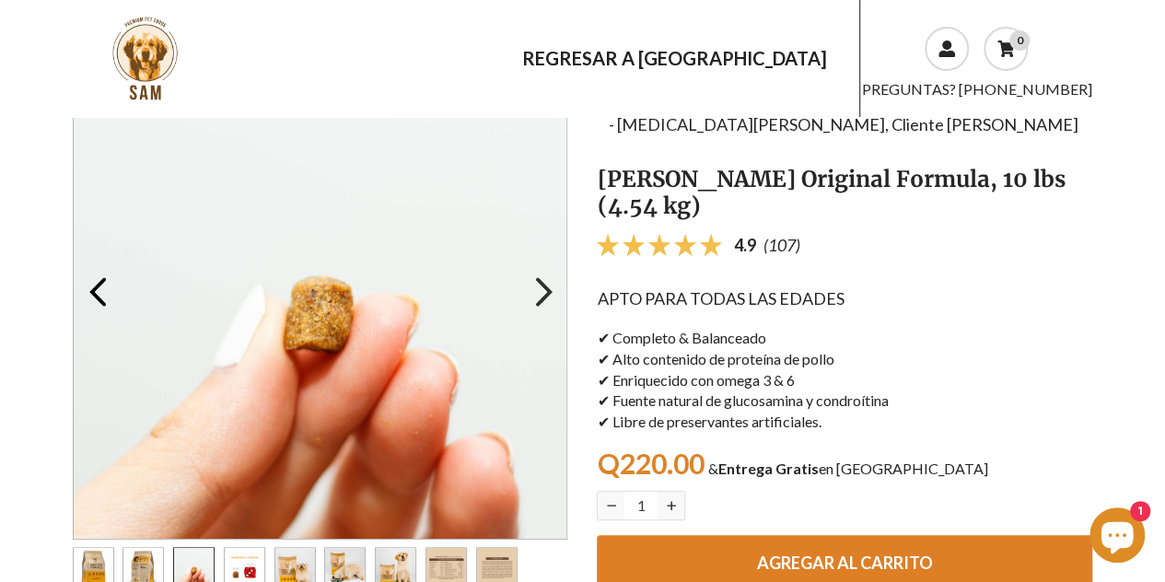
click at [535, 285] on icon "Go to the next slide" at bounding box center [544, 292] width 37 height 37
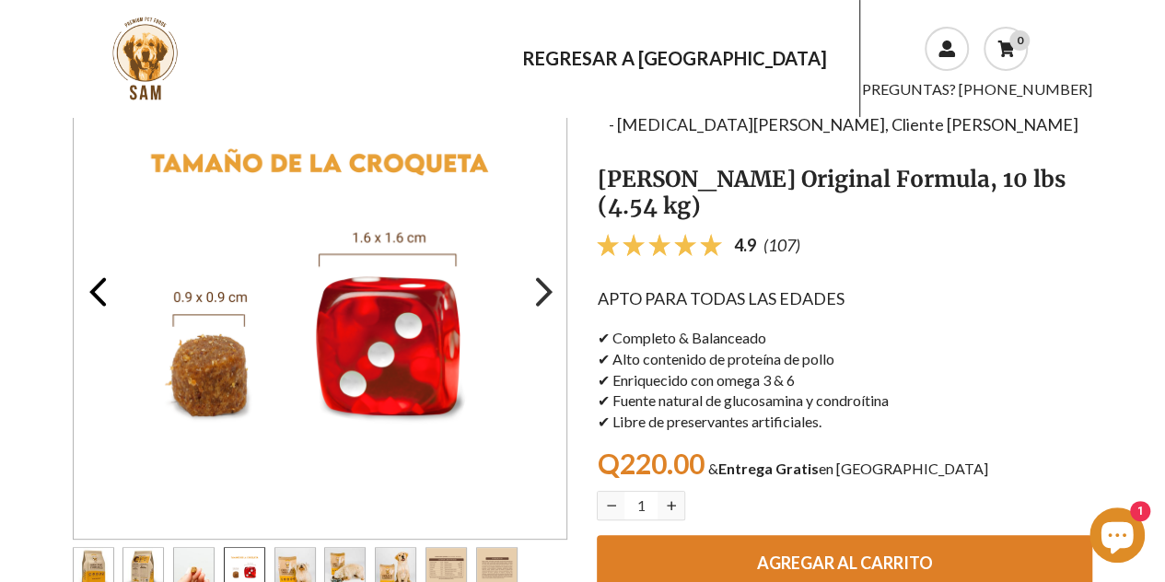
click at [535, 285] on icon "Go to the next slide" at bounding box center [544, 292] width 37 height 37
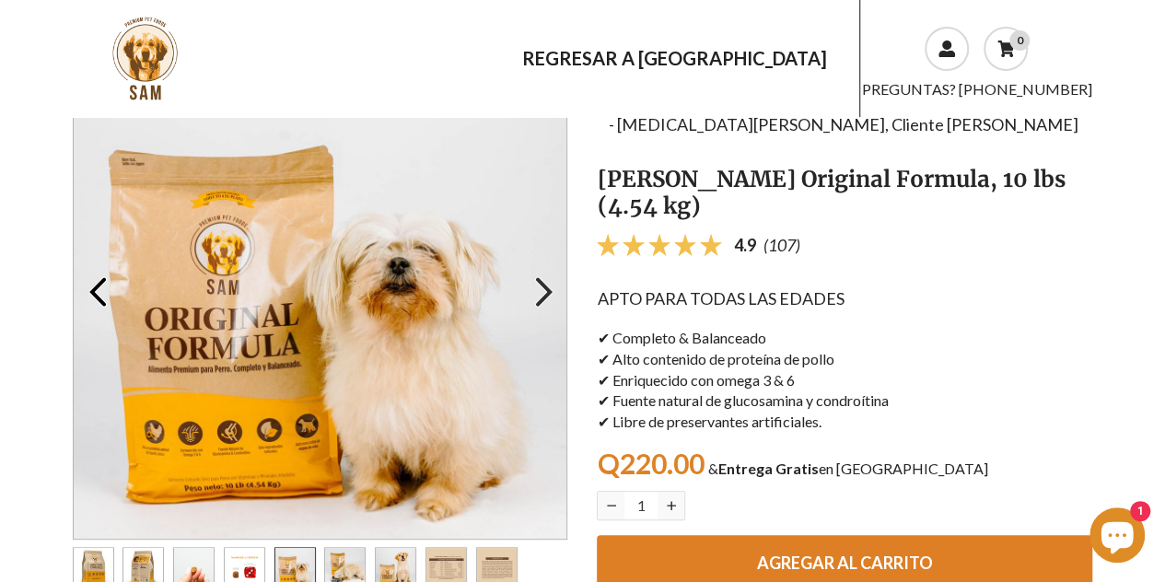
click at [535, 285] on icon "Go to the next slide" at bounding box center [544, 292] width 37 height 37
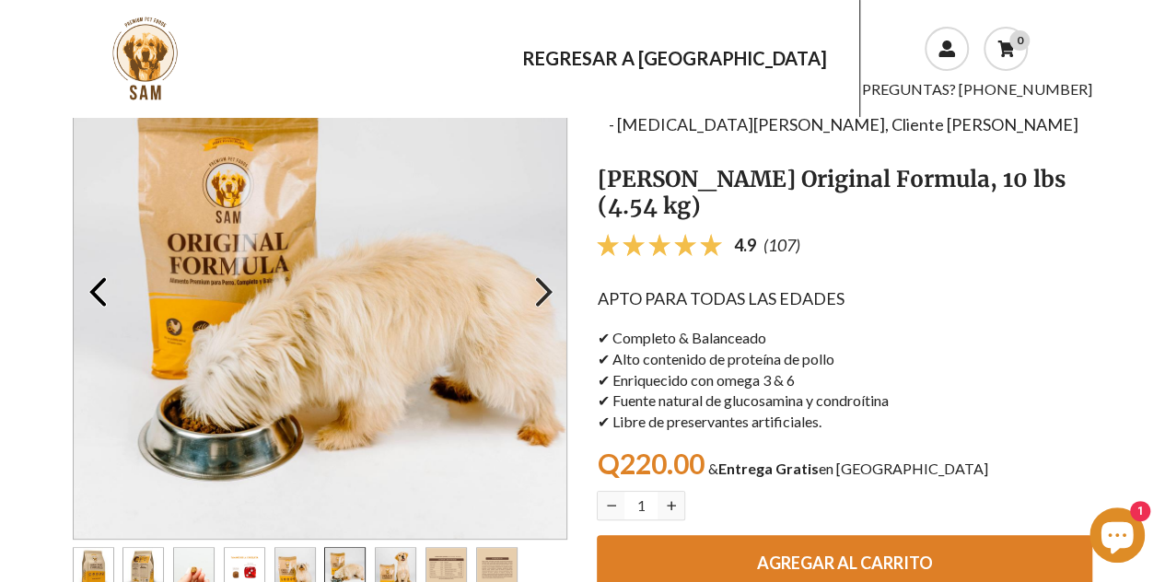
click at [535, 285] on icon "Go to the next slide" at bounding box center [544, 292] width 37 height 37
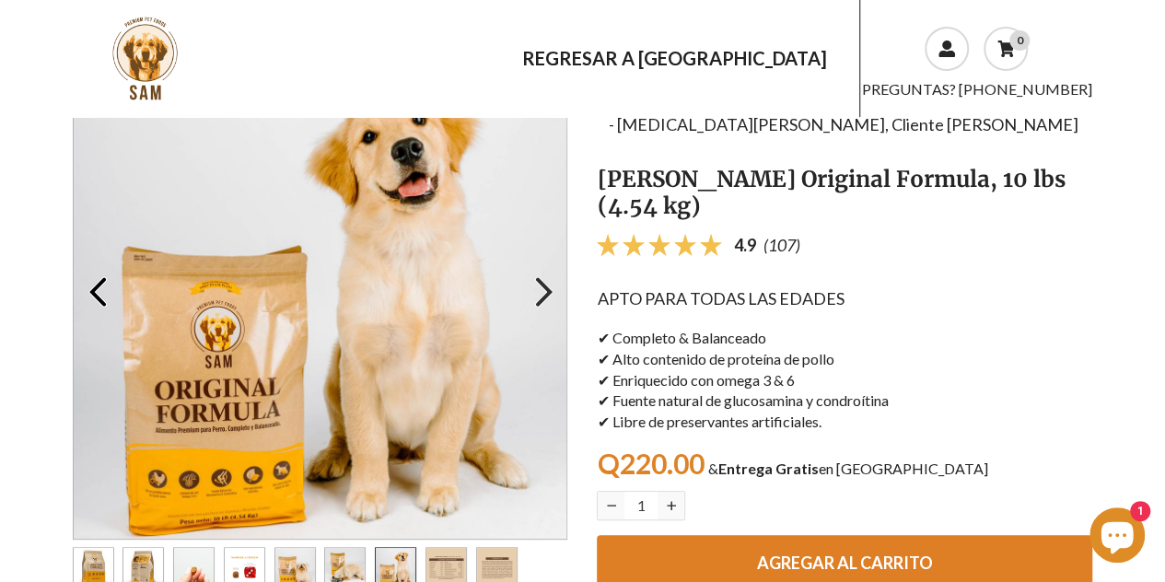
click at [535, 285] on icon "Go to the next slide" at bounding box center [544, 292] width 37 height 37
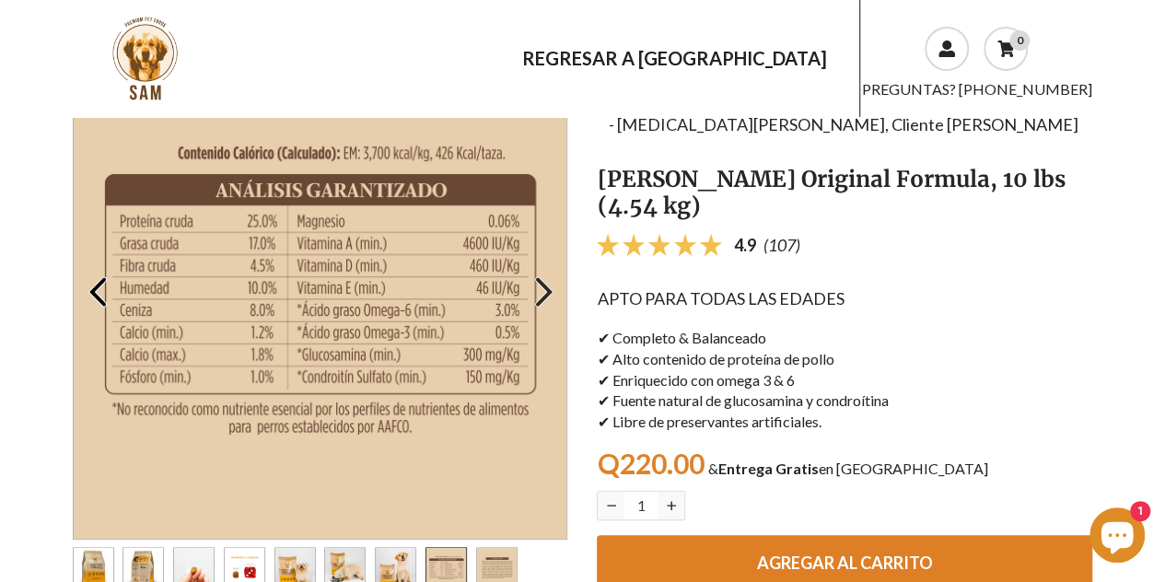
click at [535, 285] on icon "Go to the next slide" at bounding box center [544, 292] width 37 height 37
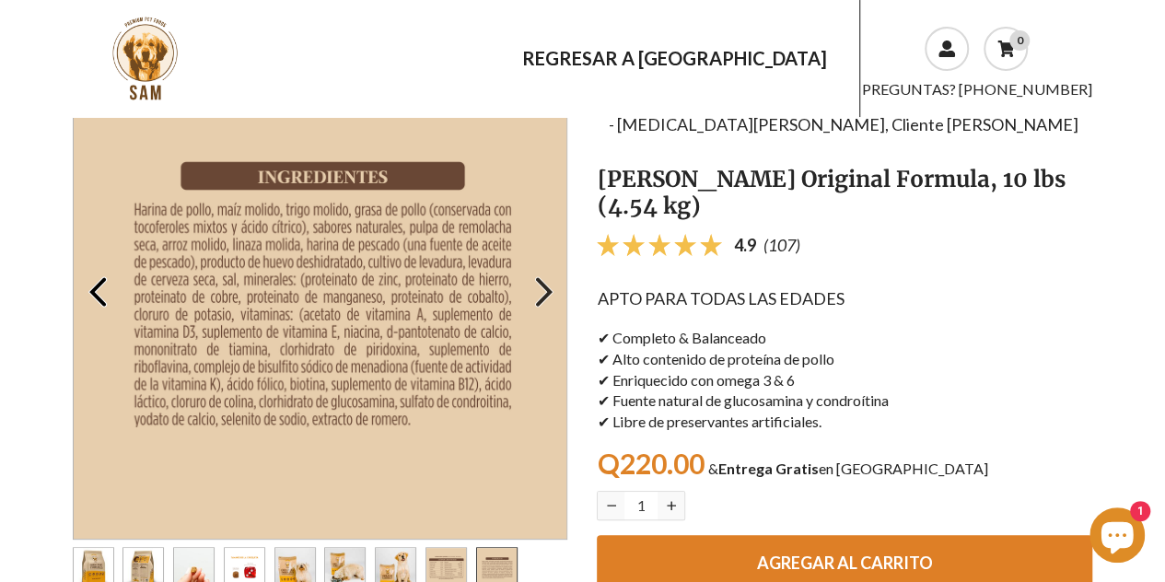
click at [538, 279] on use "button" at bounding box center [544, 291] width 18 height 30
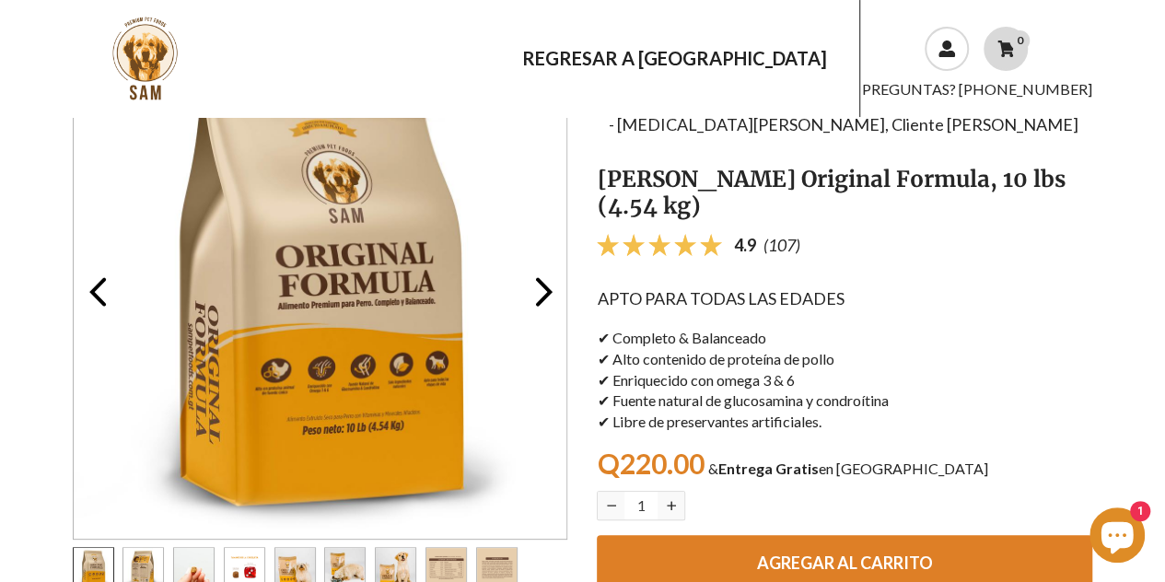
click at [1007, 45] on use at bounding box center [1005, 49] width 17 height 17
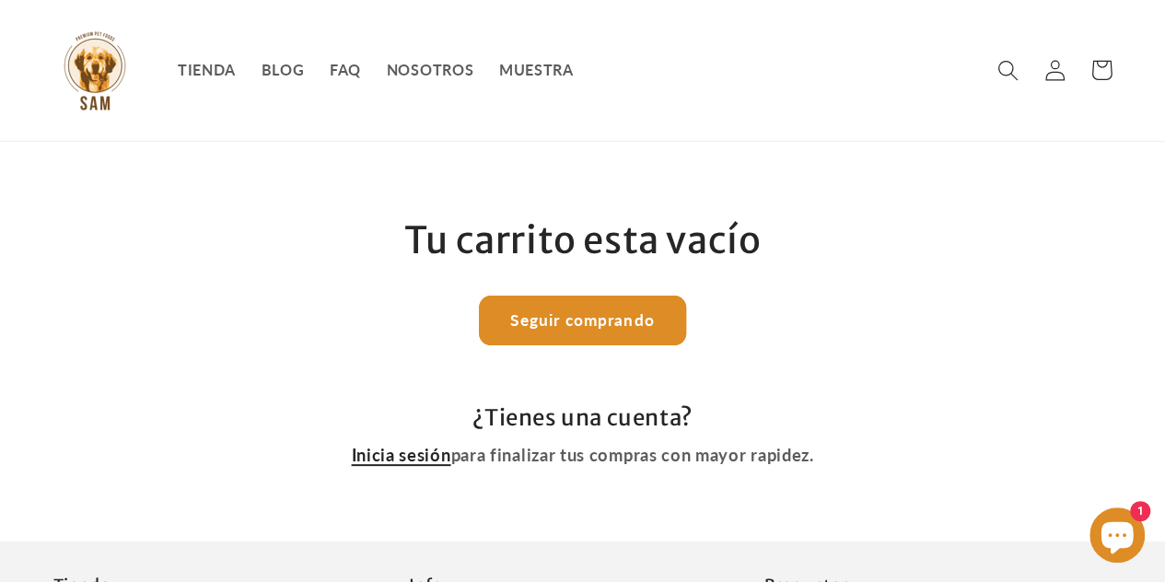
click at [403, 462] on link "Inicia sesión" at bounding box center [400, 455] width 99 height 29
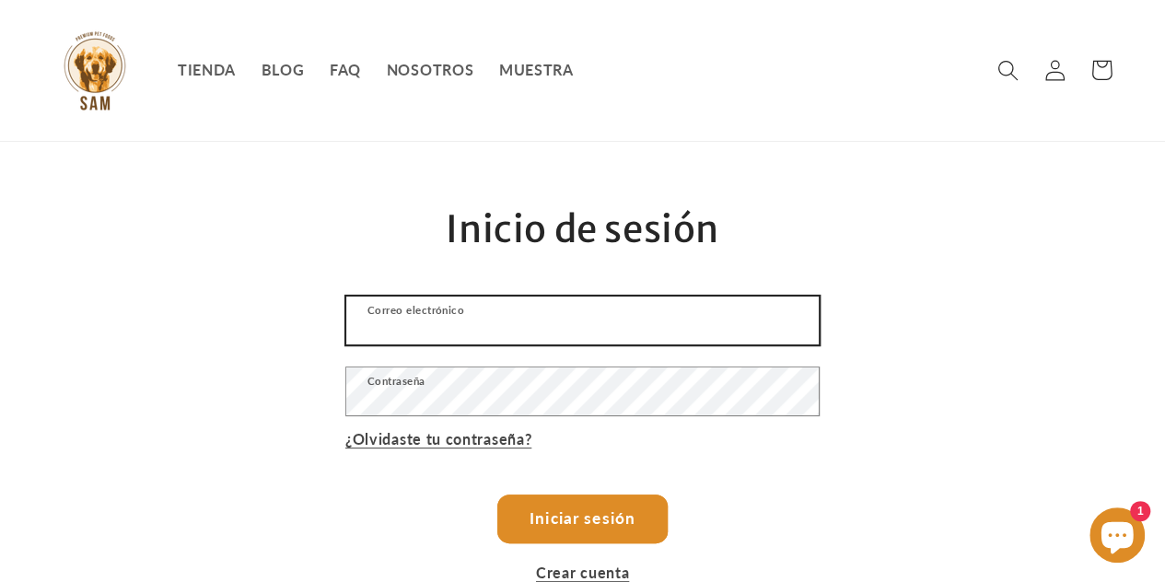
type input "ecuipouuu@gmail.com"
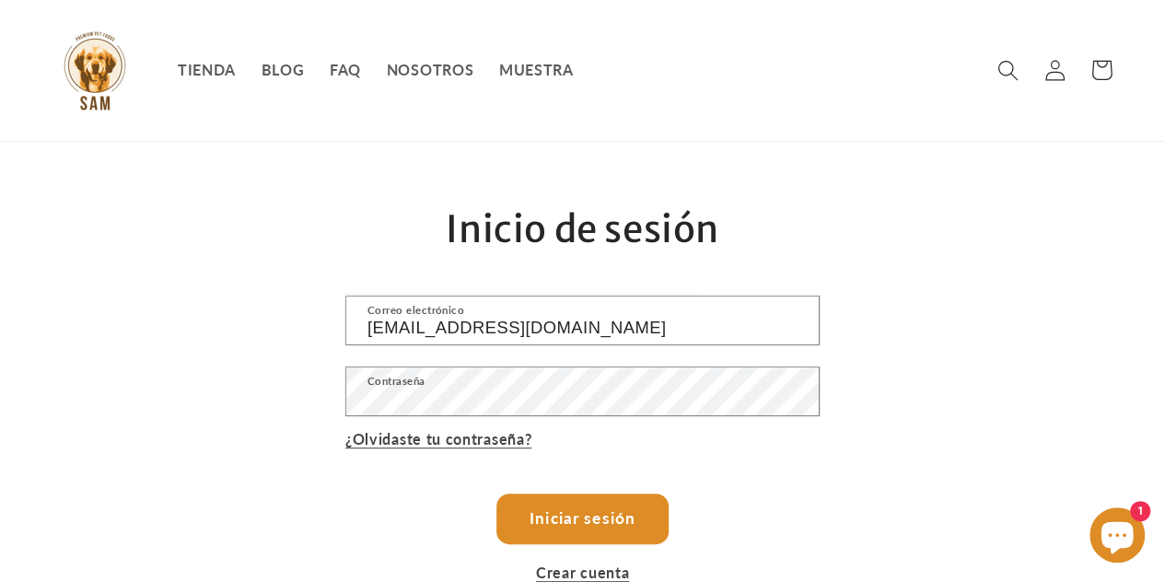
click at [610, 520] on button "Iniciar sesión" at bounding box center [581, 520] width 169 height 50
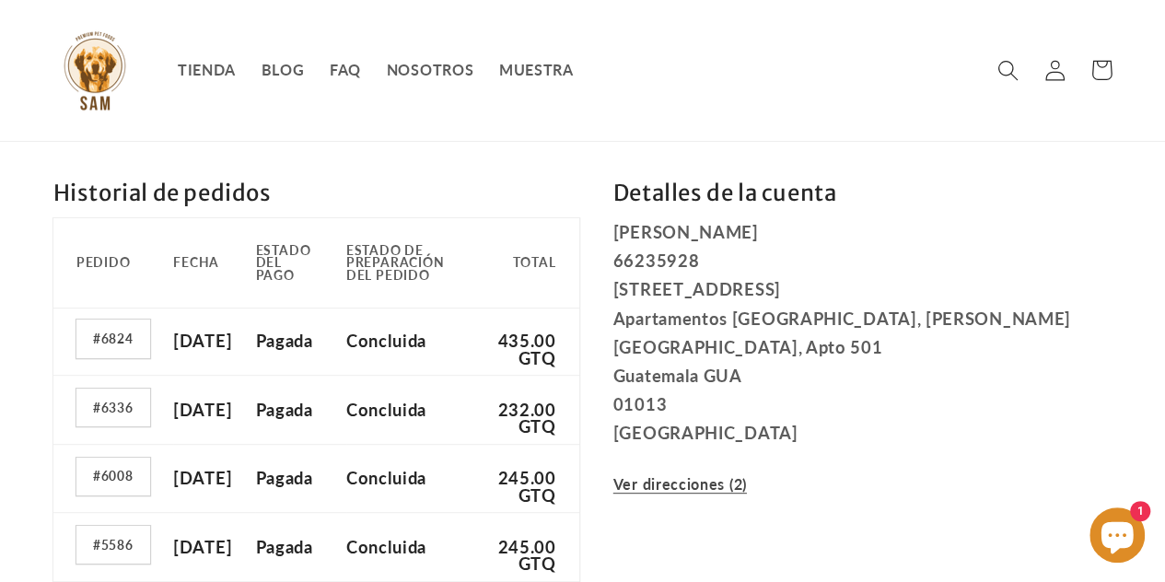
scroll to position [150, 0]
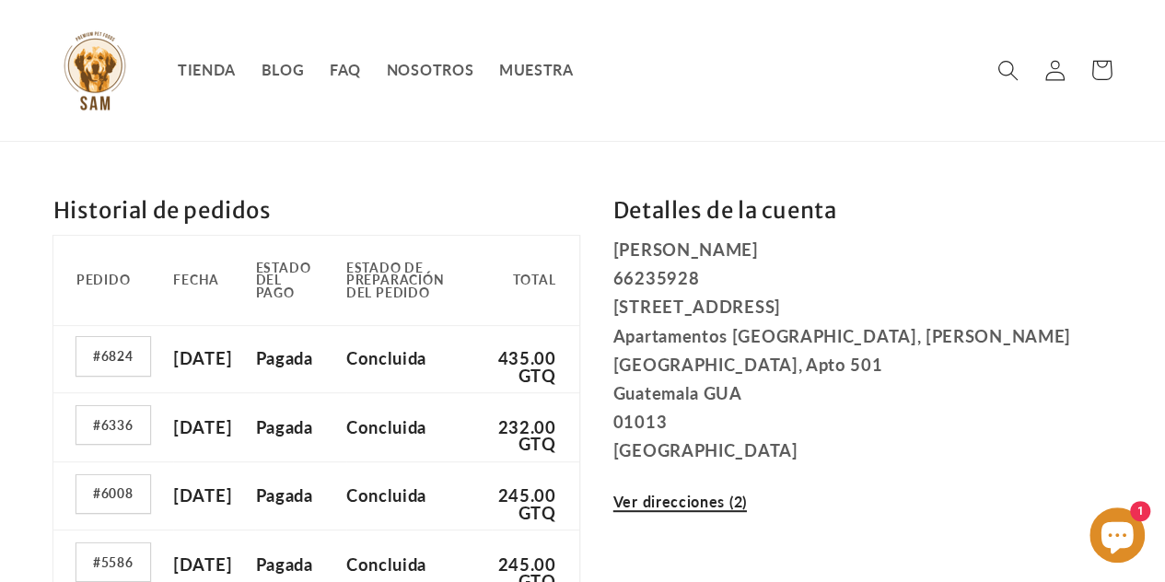
click at [747, 509] on link "Ver direcciones (2)" at bounding box center [680, 501] width 134 height 25
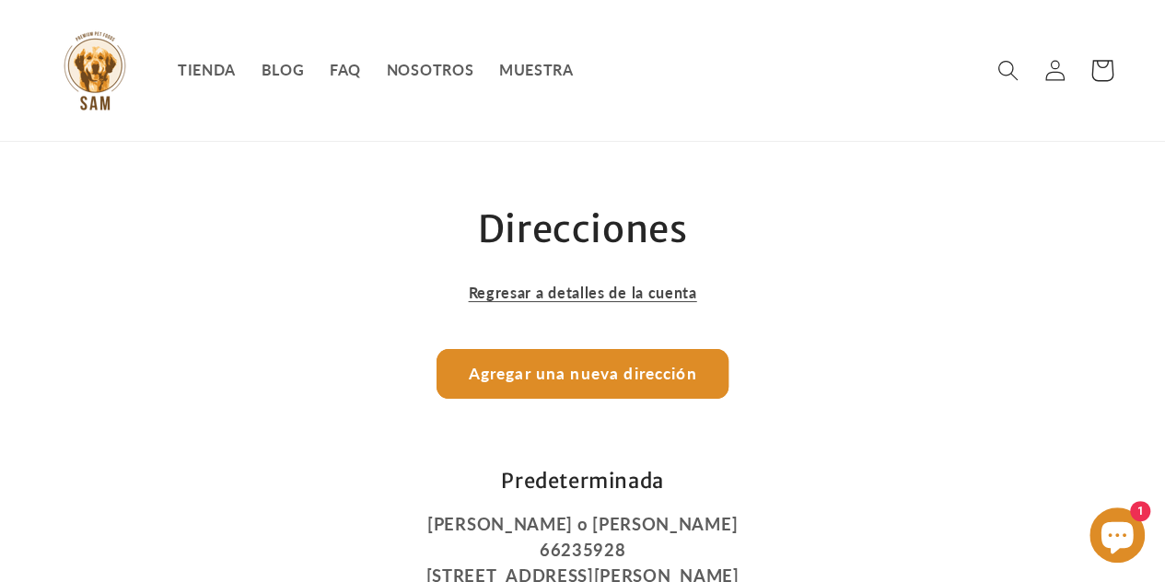
click at [1101, 78] on icon at bounding box center [1102, 71] width 50 height 50
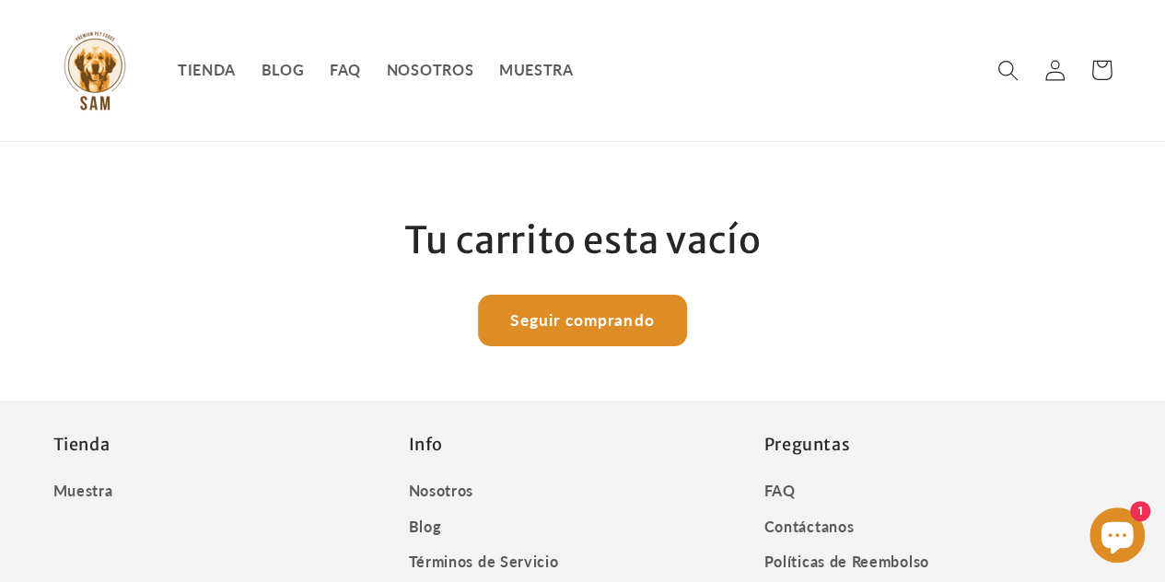
click at [562, 325] on link "Seguir comprando" at bounding box center [582, 321] width 207 height 50
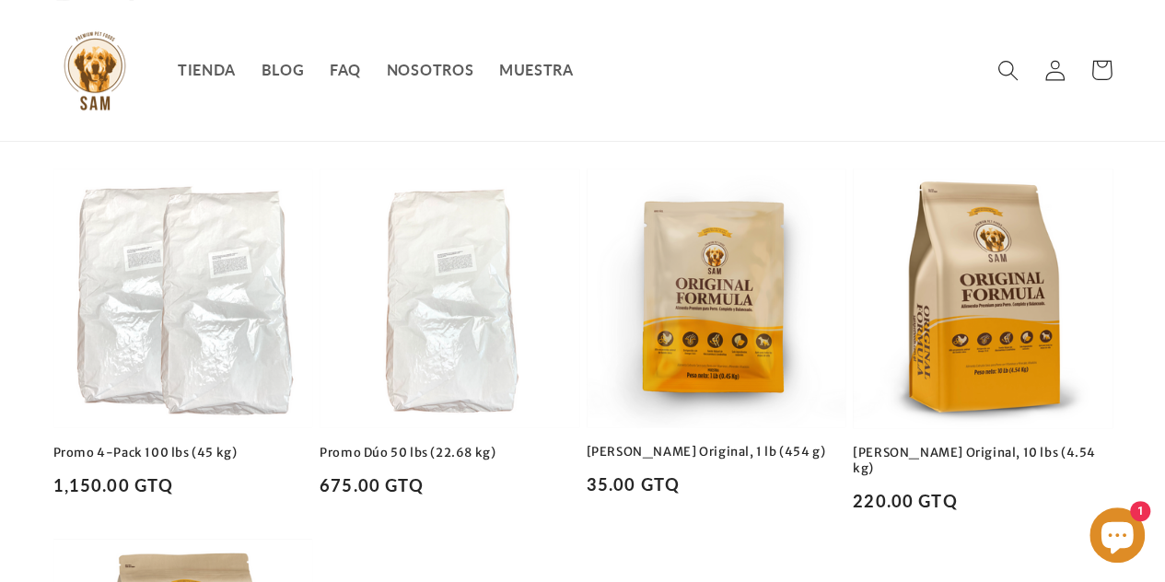
scroll to position [172, 0]
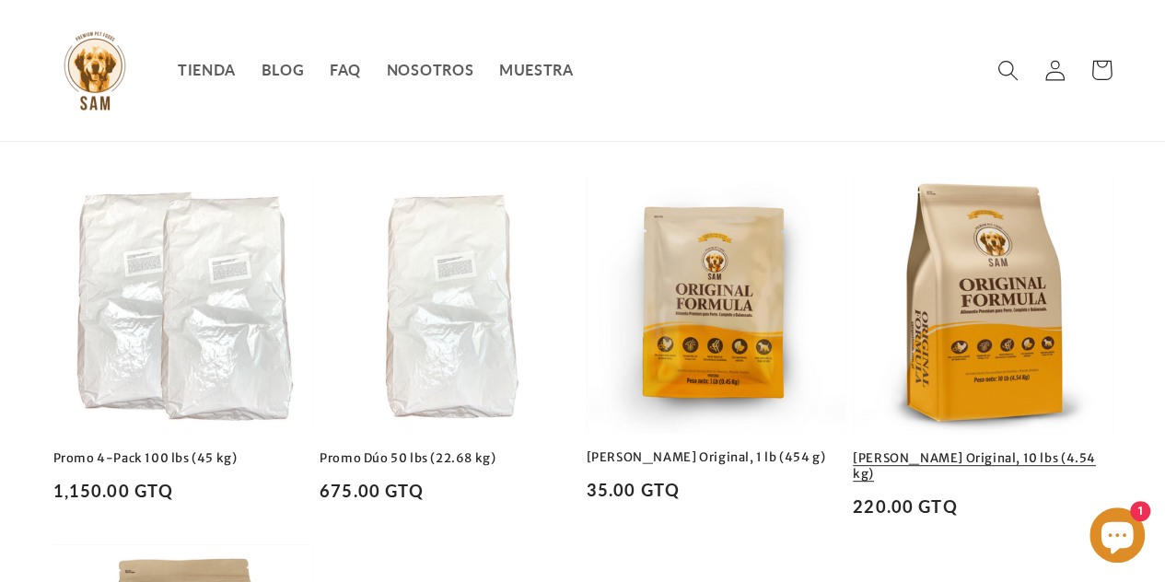
click at [935, 451] on link "Sam Original, 10 lbs (4.54 kg)" at bounding box center [983, 466] width 260 height 31
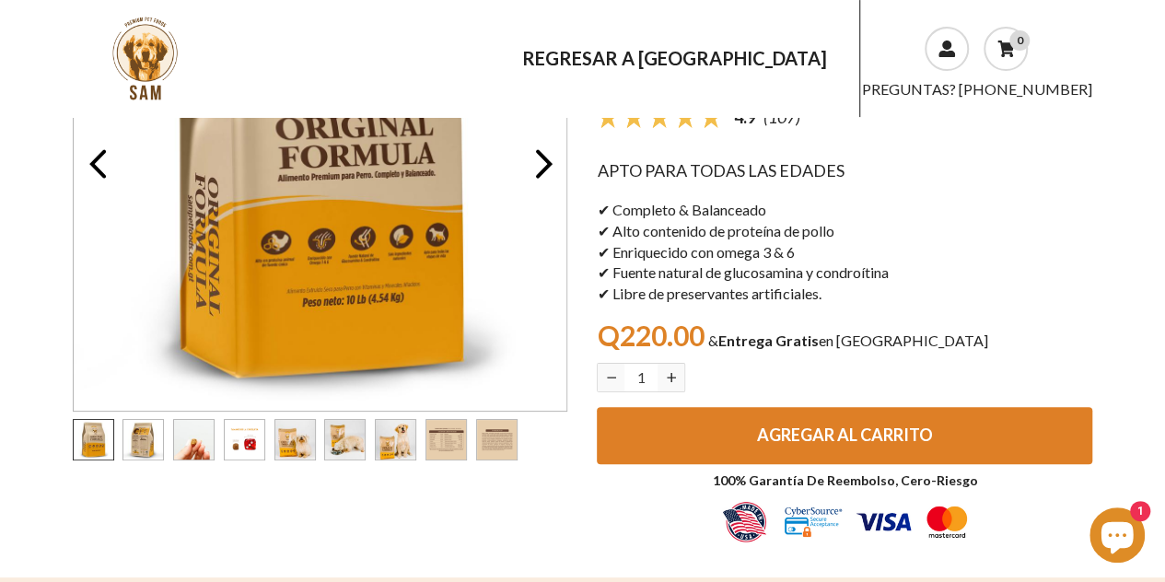
scroll to position [223, 0]
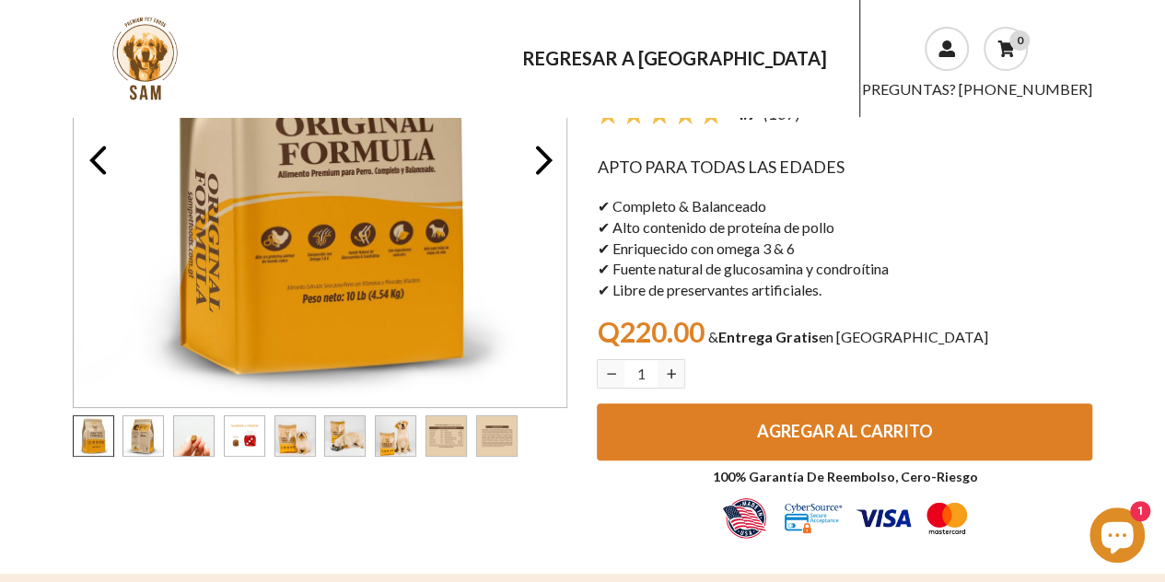
click at [810, 421] on span "AGREGAR AL CARRITO" at bounding box center [845, 431] width 176 height 20
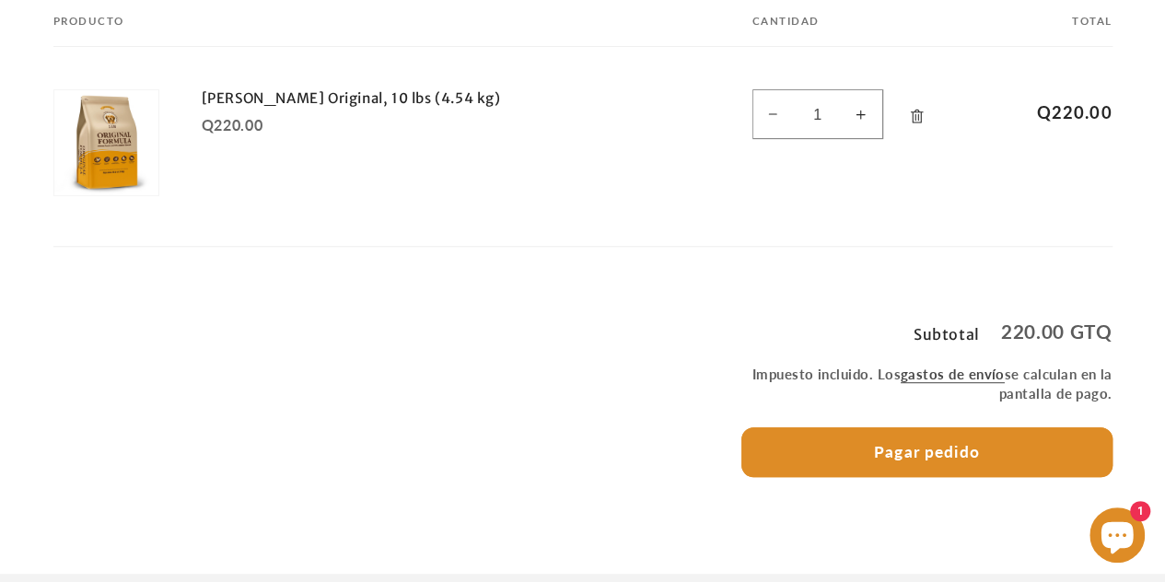
scroll to position [295, 0]
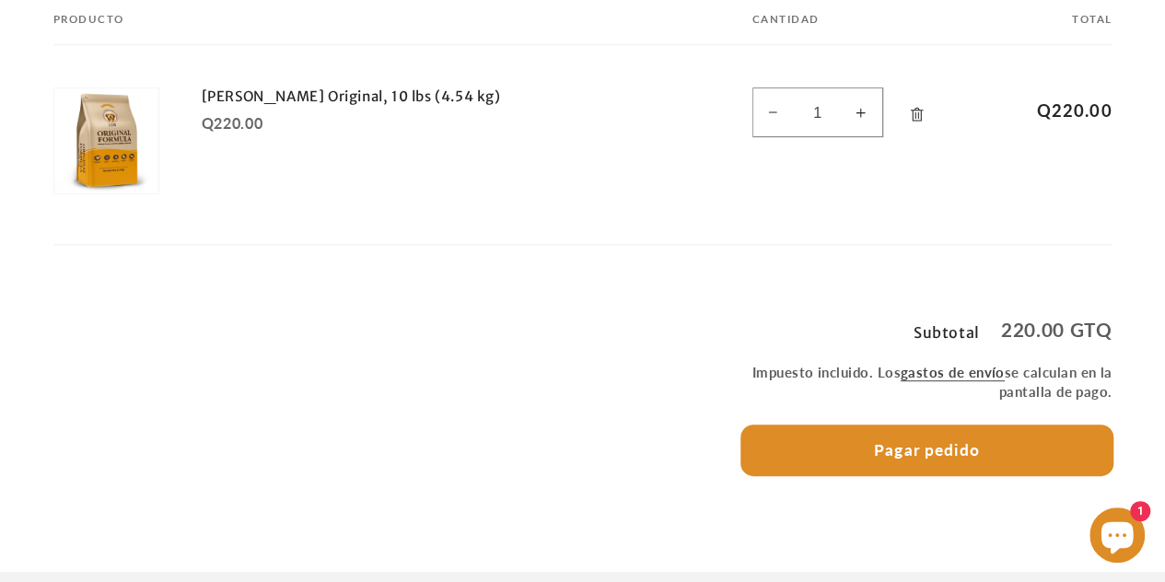
click at [890, 455] on button "Pagar pedido" at bounding box center [926, 450] width 371 height 50
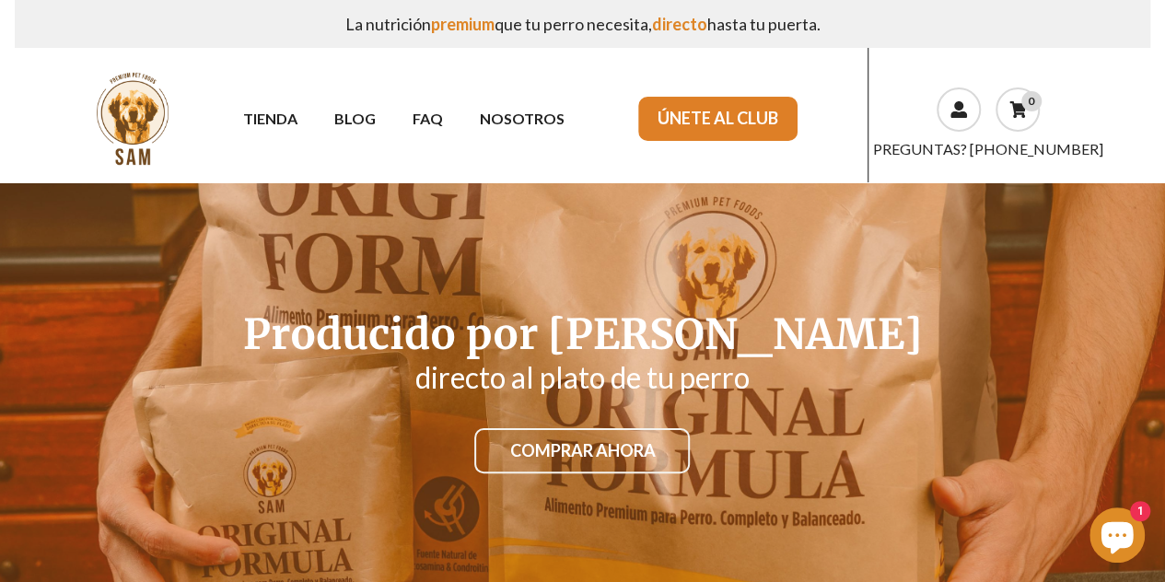
click at [1133, 531] on icon "Ventana de chat" at bounding box center [1116, 534] width 53 height 53
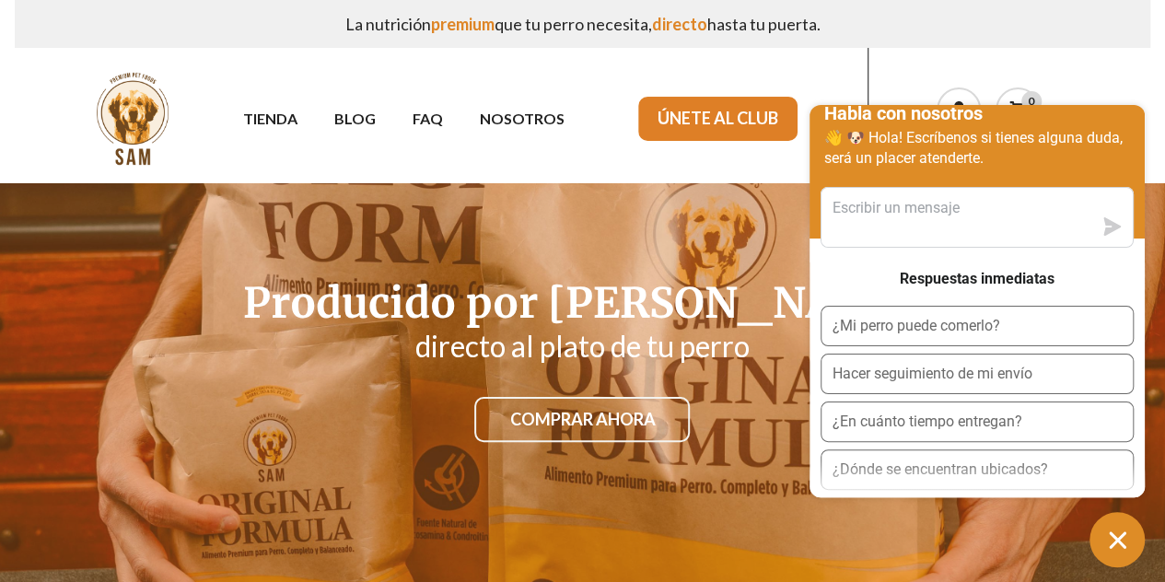
scroll to position [32, 0]
click at [589, 352] on h2 "directo al plato de tu perro" at bounding box center [583, 345] width 1050 height 29
click at [1117, 518] on button "Ventana de chat" at bounding box center [1116, 539] width 55 height 55
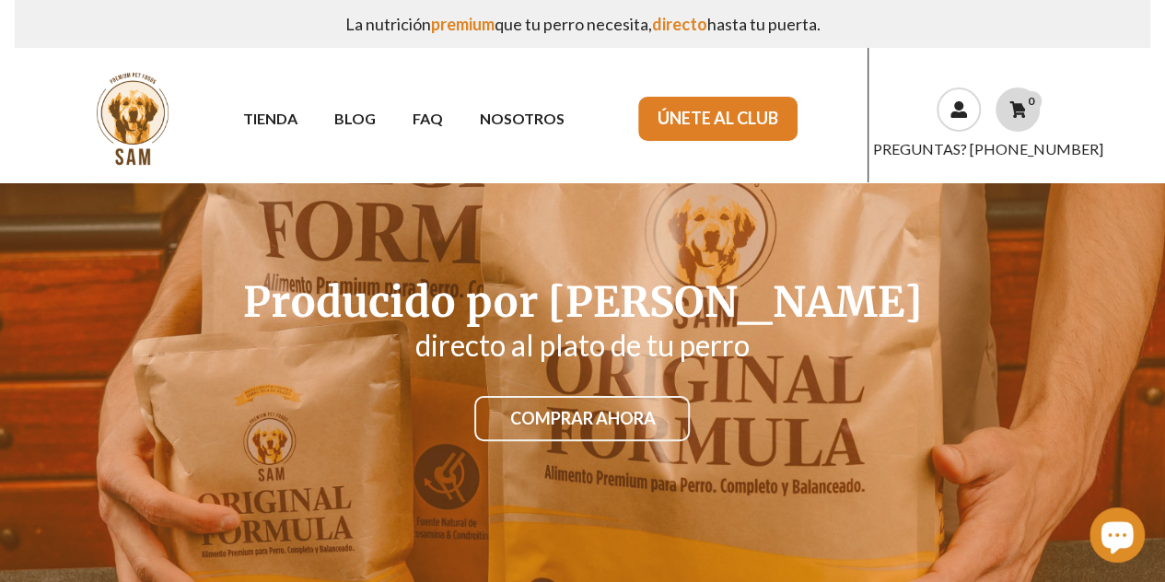
click at [1024, 110] on icon at bounding box center [1017, 109] width 17 height 17
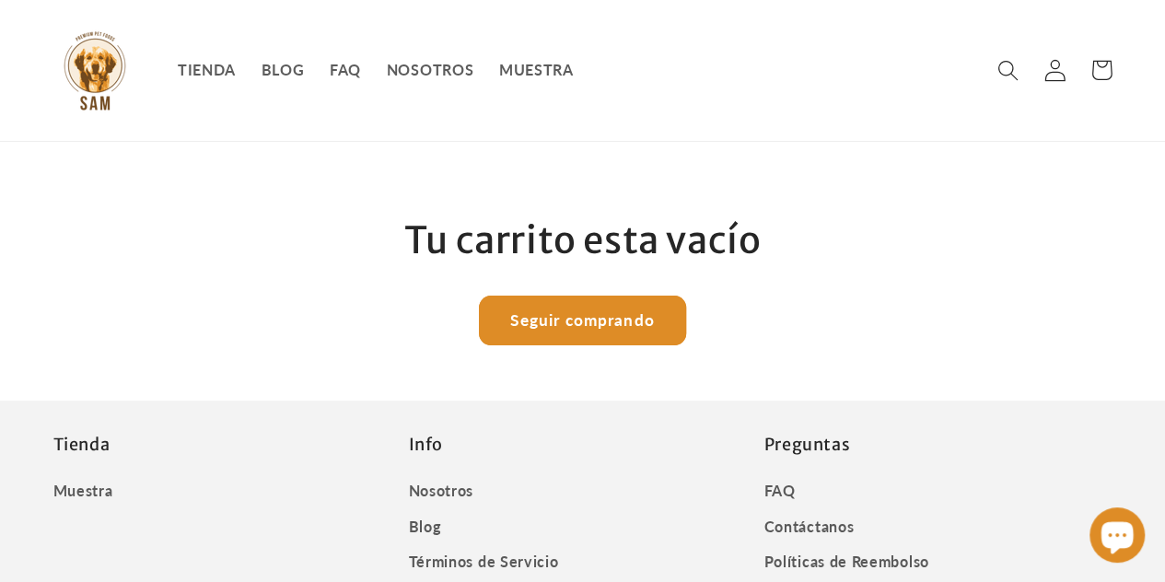
click at [1063, 71] on icon at bounding box center [1054, 70] width 23 height 23
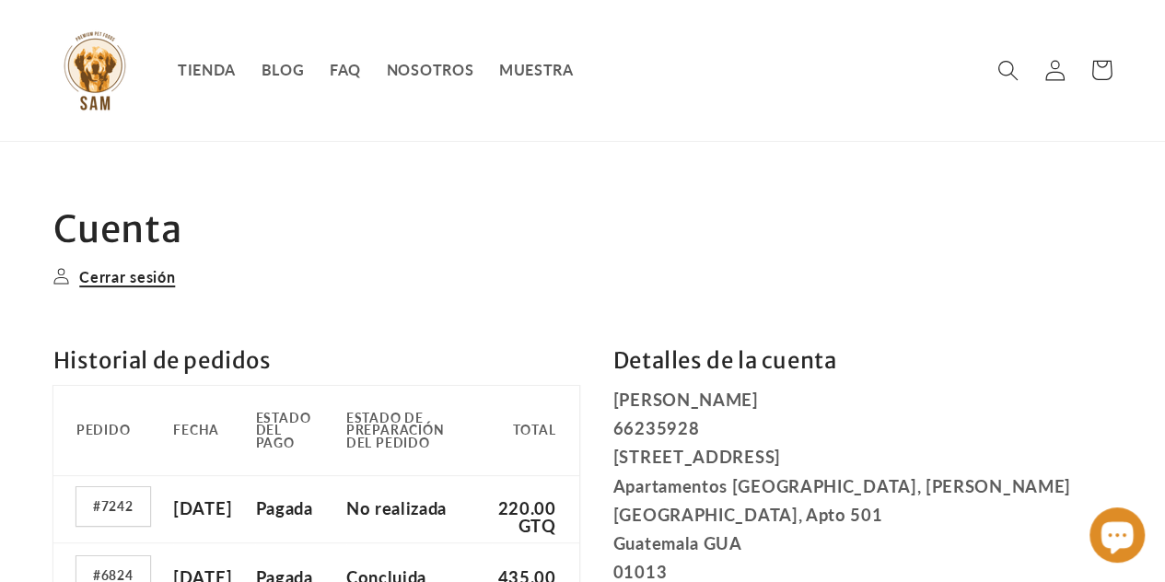
click at [127, 281] on link "Cerrar sesión" at bounding box center [114, 276] width 122 height 25
